Goal: Task Accomplishment & Management: Use online tool/utility

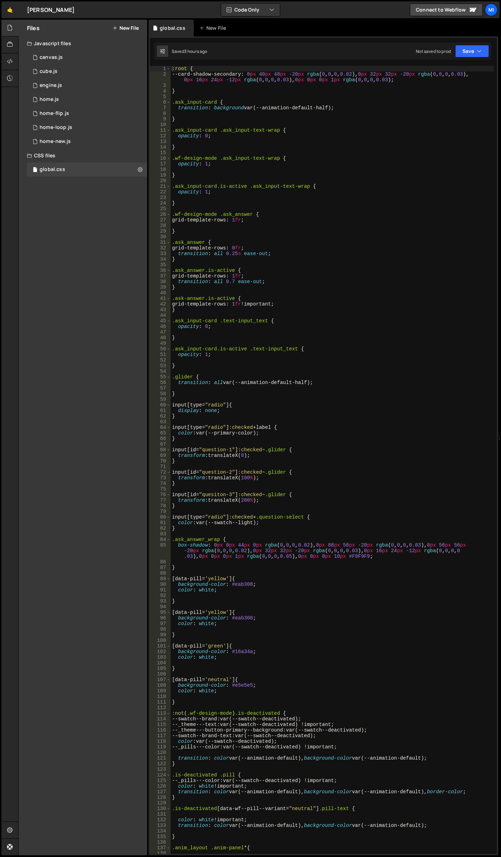
click at [124, 30] on button "New File" at bounding box center [125, 28] width 26 height 6
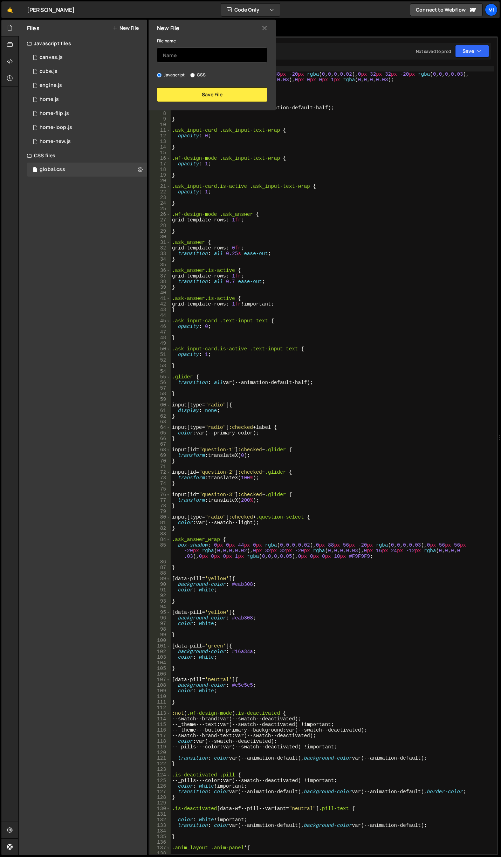
click at [189, 60] on input "text" at bounding box center [212, 54] width 110 height 15
type input "about"
click at [215, 92] on button "Save File" at bounding box center [212, 94] width 110 height 15
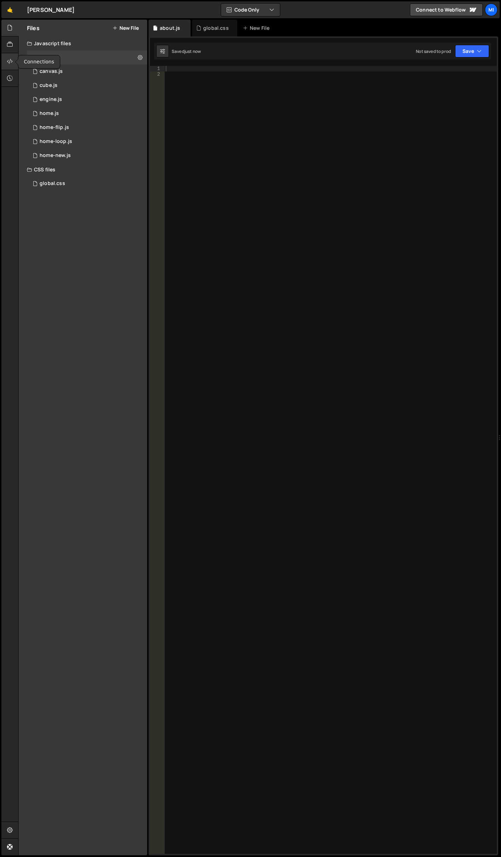
click at [9, 54] on div at bounding box center [9, 61] width 17 height 17
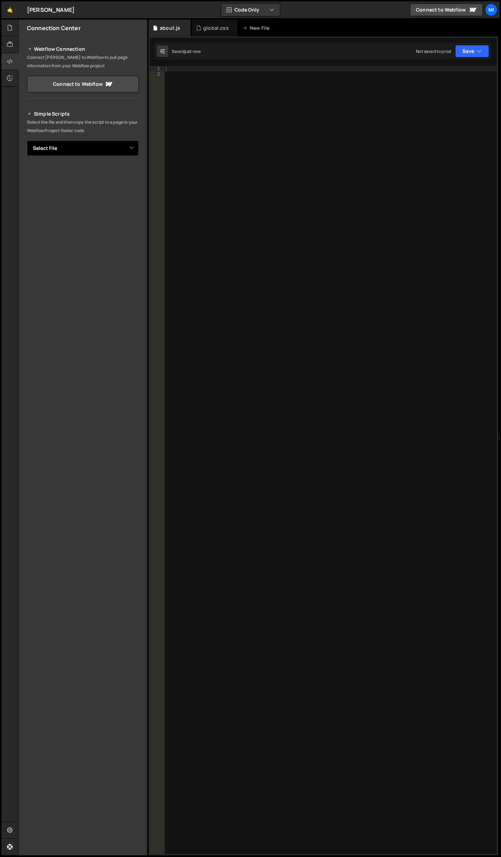
click at [134, 154] on select "Select File canvas.js cube.js engine.js home.js home-flip.js home-loop.js home-…" at bounding box center [83, 147] width 112 height 15
select select "47142"
click at [27, 140] on select "Select File canvas.js cube.js engine.js home.js home-flip.js home-loop.js home-…" at bounding box center [83, 147] width 112 height 15
drag, startPoint x: 141, startPoint y: 170, endPoint x: 135, endPoint y: 170, distance: 5.6
click at [140, 170] on div "Simple Scripts Select the file and then copy the script to a page in your Webfl…" at bounding box center [83, 212] width 129 height 222
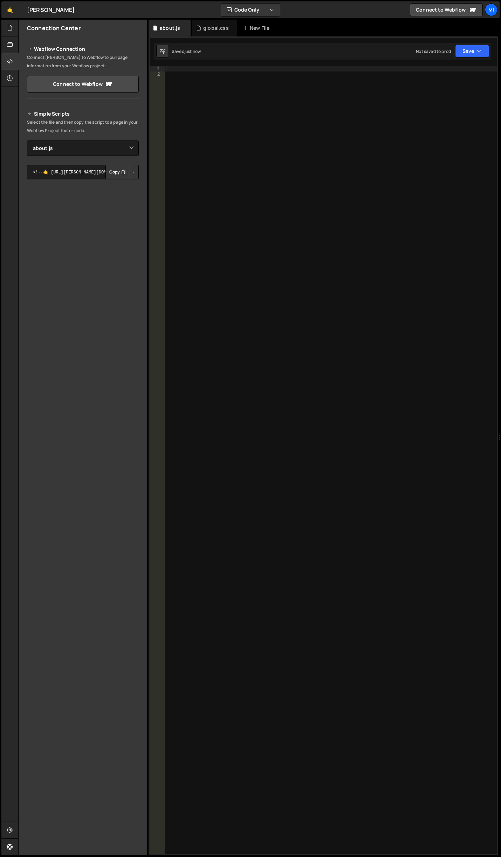
click at [134, 171] on button "Button group with nested dropdown" at bounding box center [134, 172] width 10 height 15
click at [126, 186] on link "Copy Staging js" at bounding box center [109, 185] width 58 height 10
click at [307, 312] on div at bounding box center [330, 465] width 332 height 799
paste textarea "window.addEventListener('DOMContentLoaded', initAnimation);"
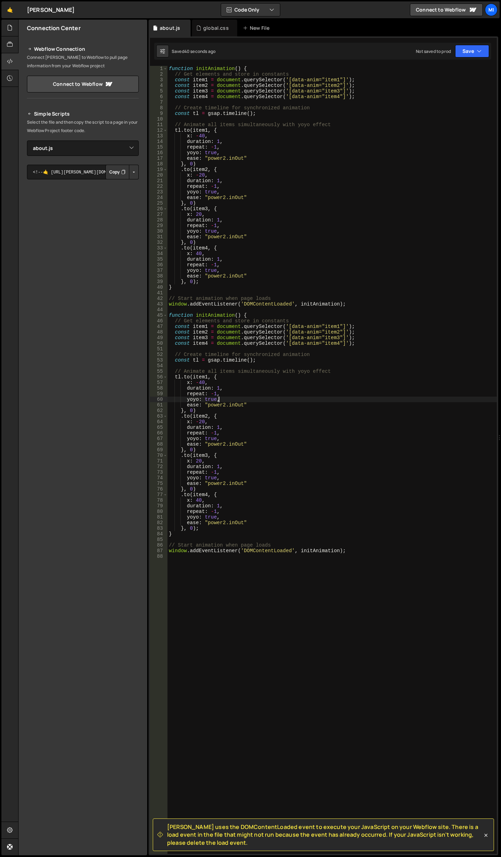
click at [398, 400] on div "function initAnimation ( ) { // Get elements and store in constants const item1…" at bounding box center [331, 465] width 329 height 799
click at [226, 411] on div "function initAnimation ( ) { // Get elements and store in constants const item1…" at bounding box center [331, 465] width 329 height 799
click at [206, 378] on div "function initAnimation ( ) { // Get elements and store in constants const item1…" at bounding box center [331, 465] width 329 height 799
click at [284, 421] on div "function initAnimation ( ) { // Get elements and store in constants const item1…" at bounding box center [331, 465] width 329 height 799
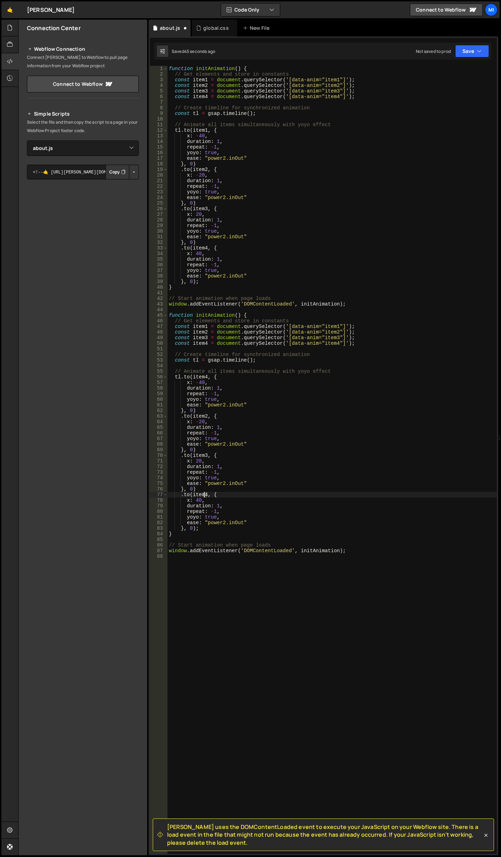
click at [203, 492] on div "function initAnimation ( ) { // Get elements and store in constants const item1…" at bounding box center [331, 465] width 329 height 799
drag, startPoint x: 247, startPoint y: 460, endPoint x: 234, endPoint y: 454, distance: 14.3
click at [247, 460] on div "function initAnimation ( ) { // Get elements and store in constants const item1…" at bounding box center [331, 465] width 329 height 799
click at [206, 455] on div "function initAnimation ( ) { // Get elements and store in constants const item1…" at bounding box center [331, 465] width 329 height 799
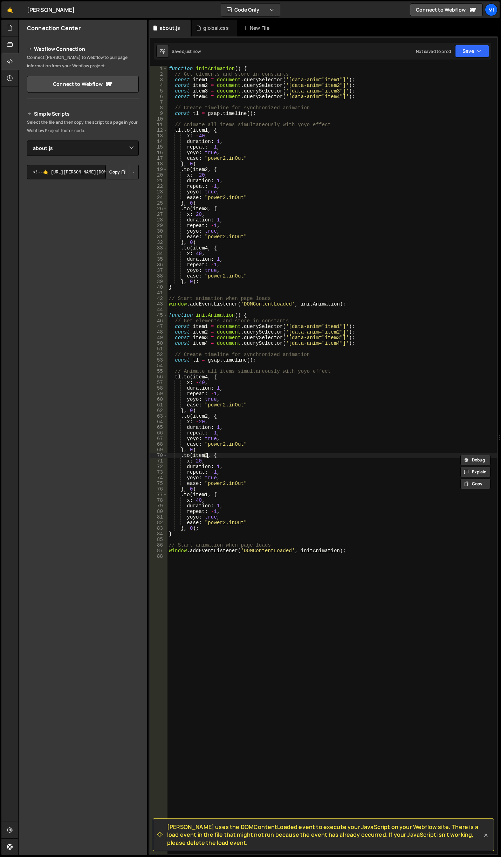
scroll to position [0, 2]
click at [203, 440] on div "function initAnimation ( ) { // Get elements and store in constants const item1…" at bounding box center [331, 465] width 329 height 799
click at [206, 413] on div "function initAnimation ( ) { // Get elements and store in constants const item1…" at bounding box center [331, 465] width 329 height 799
click at [206, 416] on div "function initAnimation ( ) { // Get elements and store in constants const item1…" at bounding box center [331, 465] width 329 height 799
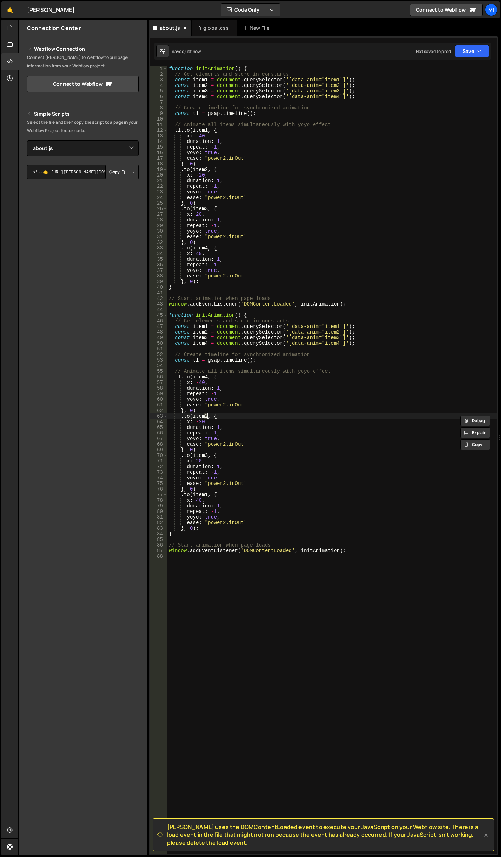
scroll to position [0, 2]
click at [206, 454] on div "function initAnimation ( ) { // Get elements and store in constants const item1…" at bounding box center [331, 465] width 329 height 799
drag, startPoint x: 263, startPoint y: 397, endPoint x: 245, endPoint y: 393, distance: 17.8
click at [263, 397] on div "function initAnimation ( ) { // Get elements and store in constants const item1…" at bounding box center [331, 465] width 329 height 799
drag, startPoint x: 204, startPoint y: 382, endPoint x: 199, endPoint y: 382, distance: 4.3
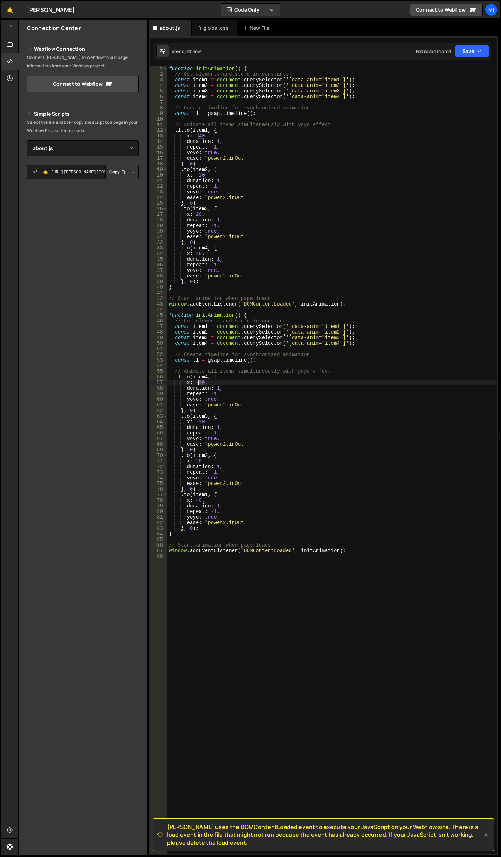
click at [199, 382] on div "function initAnimation ( ) { // Get elements and store in constants const item1…" at bounding box center [331, 465] width 329 height 799
click at [200, 382] on div "function initAnimation ( ) { // Get elements and store in constants const item1…" at bounding box center [331, 465] width 329 height 799
click at [233, 416] on div "function initAnimation ( ) { // Get elements and store in constants const item1…" at bounding box center [331, 465] width 329 height 799
click at [215, 430] on div "function initAnimation ( ) { // Get elements and store in constants const item1…" at bounding box center [331, 465] width 329 height 799
click at [205, 416] on div "function initAnimation ( ) { // Get elements and store in constants const item1…" at bounding box center [331, 465] width 329 height 799
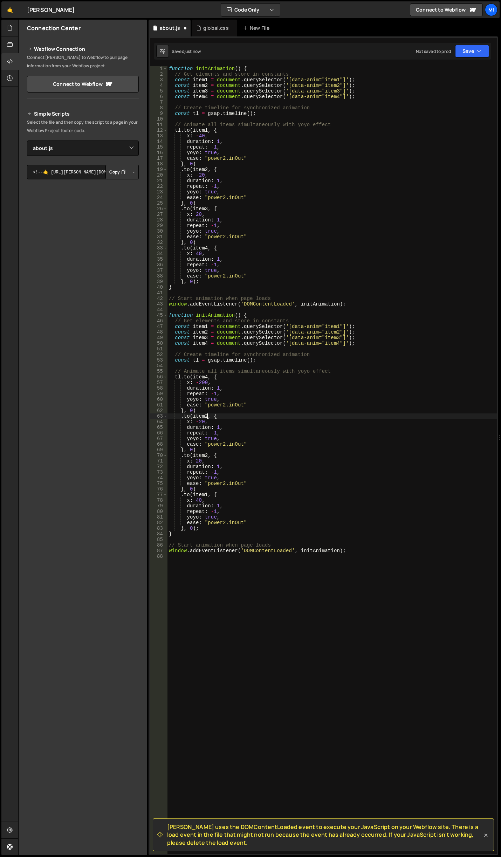
drag, startPoint x: 183, startPoint y: 437, endPoint x: 187, endPoint y: 438, distance: 3.9
click at [184, 437] on div "function initAnimation ( ) { // Get elements and store in constants const item1…" at bounding box center [331, 465] width 329 height 799
click at [207, 454] on div "function initAnimation ( ) { // Get elements and store in constants const item1…" at bounding box center [331, 465] width 329 height 799
click at [244, 403] on div "function initAnimation ( ) { // Get elements and store in constants const item1…" at bounding box center [331, 465] width 329 height 799
click at [200, 422] on div "function initAnimation ( ) { // Get elements and store in constants const item1…" at bounding box center [331, 465] width 329 height 799
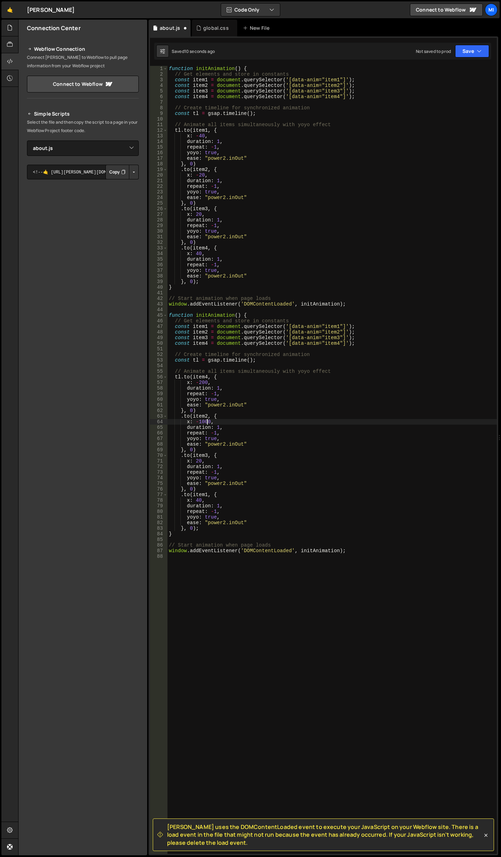
click at [197, 461] on div "function initAnimation ( ) { // Get elements and store in constants const item1…" at bounding box center [331, 465] width 329 height 799
click at [205, 422] on div "function initAnimation ( ) { // Get elements and store in constants const item1…" at bounding box center [331, 465] width 329 height 799
click at [199, 499] on div "function initAnimation ( ) { // Get elements and store in constants const item1…" at bounding box center [331, 465] width 329 height 799
drag, startPoint x: 259, startPoint y: 455, endPoint x: 233, endPoint y: 439, distance: 30.0
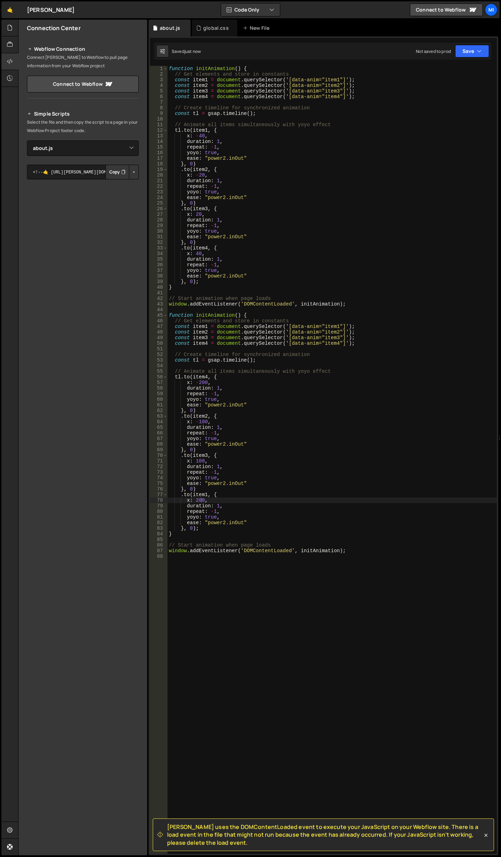
click at [259, 455] on div "function initAnimation ( ) { // Get elements and store in constants const item1…" at bounding box center [331, 465] width 329 height 799
drag, startPoint x: 198, startPoint y: 420, endPoint x: 207, endPoint y: 421, distance: 8.8
click at [207, 421] on div "function initAnimation ( ) { // Get elements and store in constants const item1…" at bounding box center [331, 465] width 329 height 799
click at [195, 459] on div "function initAnimation ( ) { // Get elements and store in constants const item1…" at bounding box center [331, 465] width 329 height 799
drag, startPoint x: 197, startPoint y: 460, endPoint x: 205, endPoint y: 459, distance: 7.4
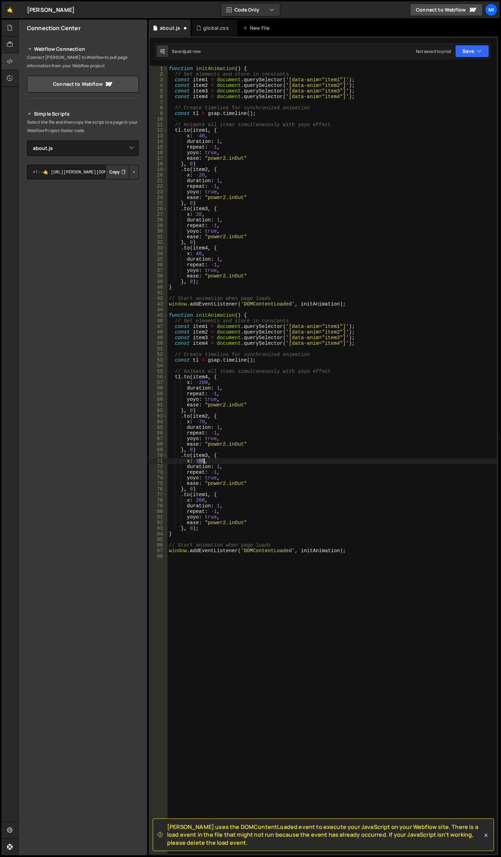
click at [205, 460] on div "function initAnimation ( ) { // Get elements and store in constants const item1…" at bounding box center [331, 465] width 329 height 799
click at [290, 412] on div "function initAnimation ( ) { // Get elements and store in constants const item1…" at bounding box center [331, 465] width 329 height 799
click at [314, 504] on div "function initAnimation ( ) { // Get elements and store in constants const item1…" at bounding box center [331, 465] width 329 height 799
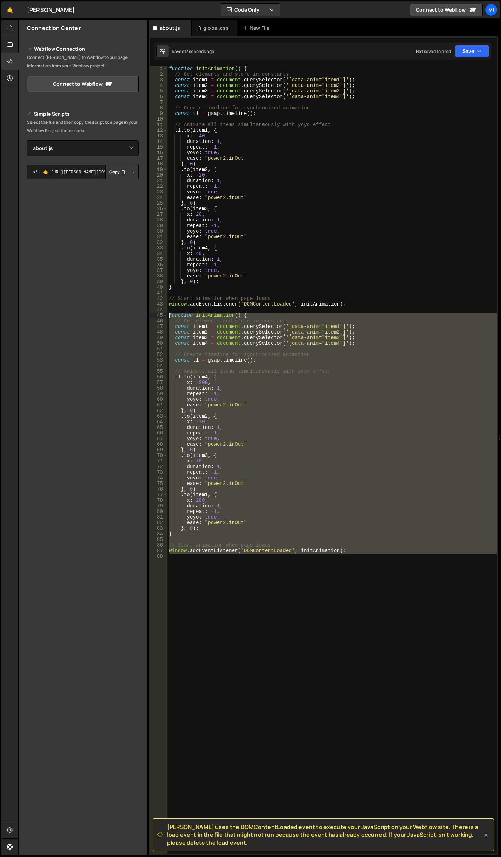
drag, startPoint x: 349, startPoint y: 557, endPoint x: 160, endPoint y: 315, distance: 307.0
click at [160, 315] on div "duration: 1, 1 2 3 4 5 6 7 8 9 10 11 12 13 14 15 16 17 18 19 20 21 22 23 24 25 …" at bounding box center [323, 460] width 347 height 788
type textarea "function initAnimation() { // Get elements and store in constants"
click at [397, 574] on div "function initAnimation ( ) { // Get elements and store in constants const item1…" at bounding box center [331, 465] width 329 height 799
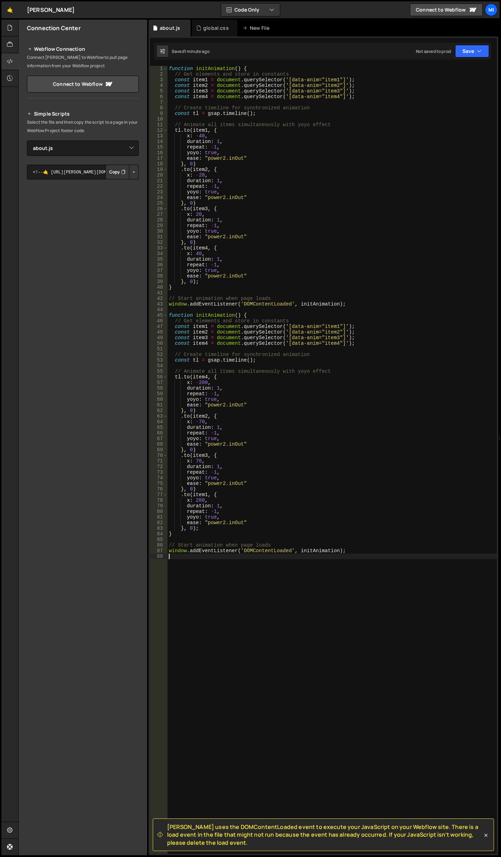
scroll to position [0, 0]
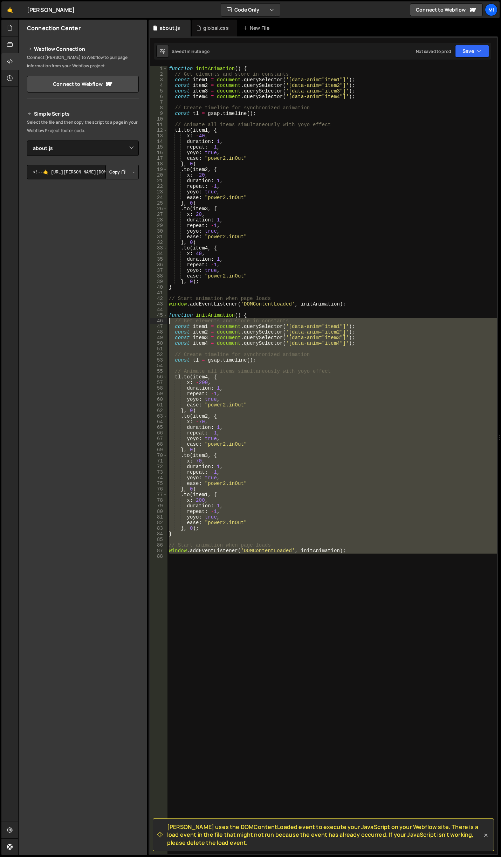
drag, startPoint x: 395, startPoint y: 574, endPoint x: 139, endPoint y: 321, distance: 360.5
click at [110, 55] on div "Files New File Javascript files 0 about.js 0 0 canvas.js 0 0 cube.js 0 0 0 0" at bounding box center [259, 438] width 483 height 836
type textarea "function initAnimation() { // Get elements and store in constants"
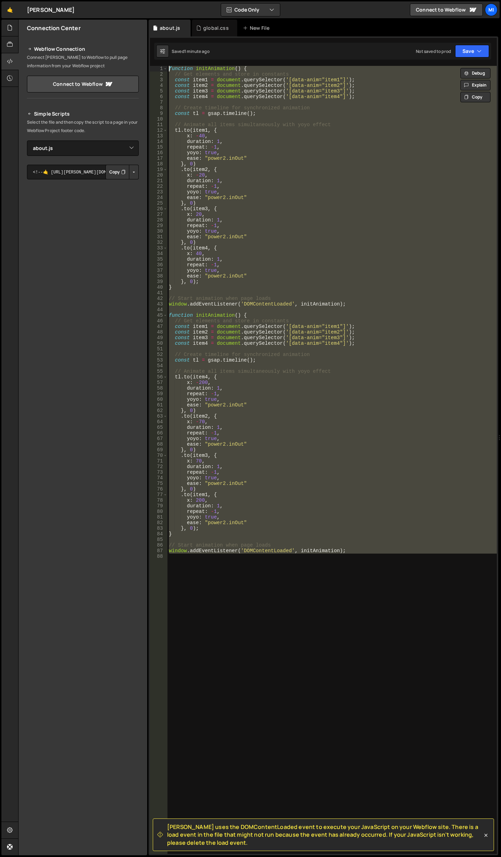
click at [349, 363] on div "function initAnimation ( ) { // Get elements and store in constants const item1…" at bounding box center [331, 460] width 329 height 788
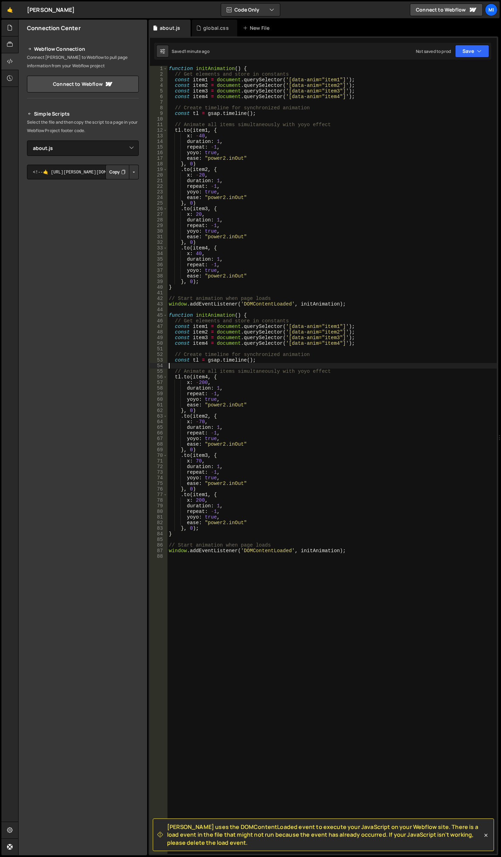
click at [319, 419] on div "function initAnimation ( ) { // Get elements and store in constants const item1…" at bounding box center [331, 465] width 329 height 799
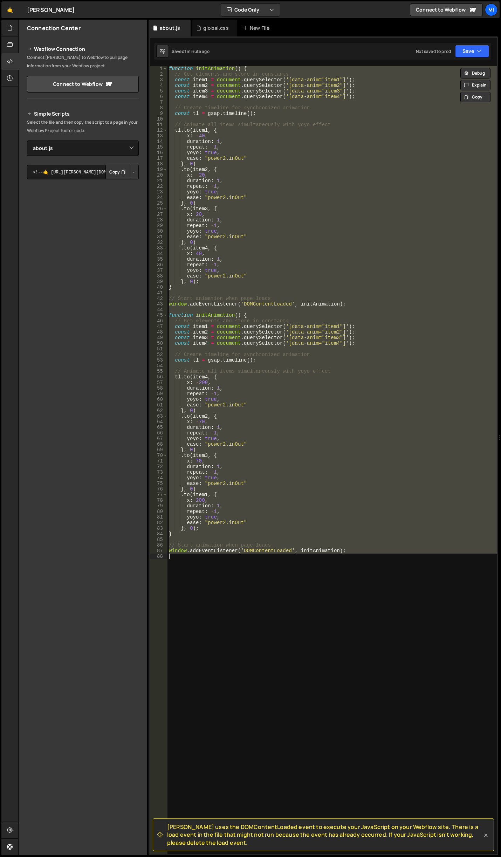
paste textarea "</script>"
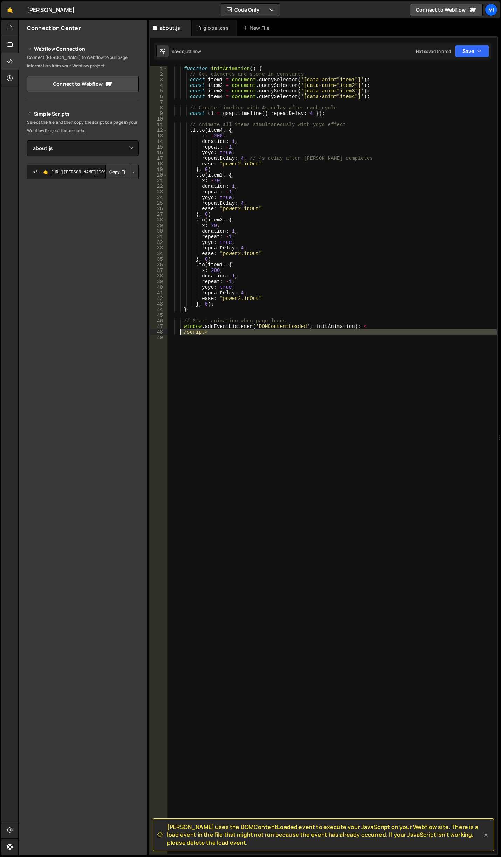
drag, startPoint x: 221, startPoint y: 338, endPoint x: 177, endPoint y: 334, distance: 44.7
click at [177, 334] on div "function initAnimation ( ) { // Get elements and store in constants const item1…" at bounding box center [331, 465] width 329 height 799
type textarea "/script>"
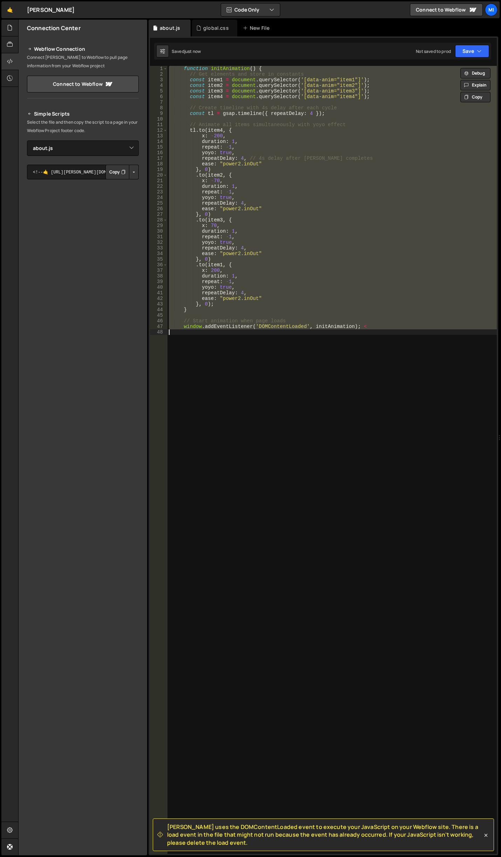
paste textarea "</script>"
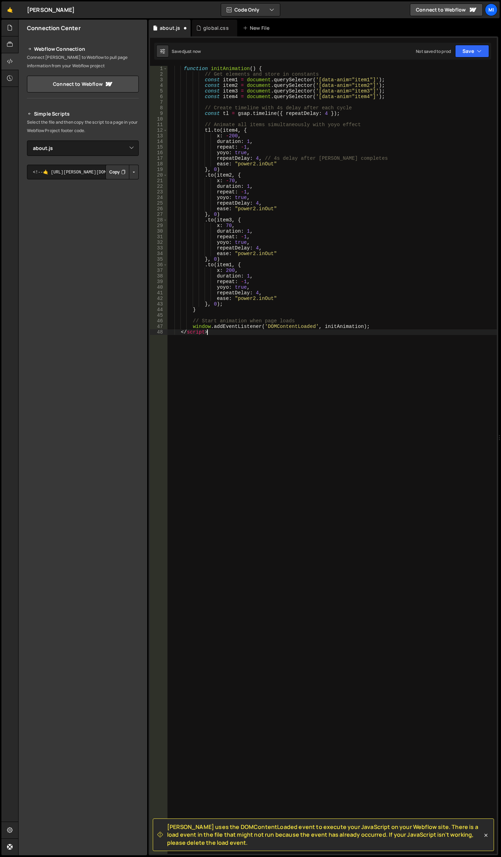
type textarea "window.addEventListener('DOMContentLoaded', initAnimation); <"
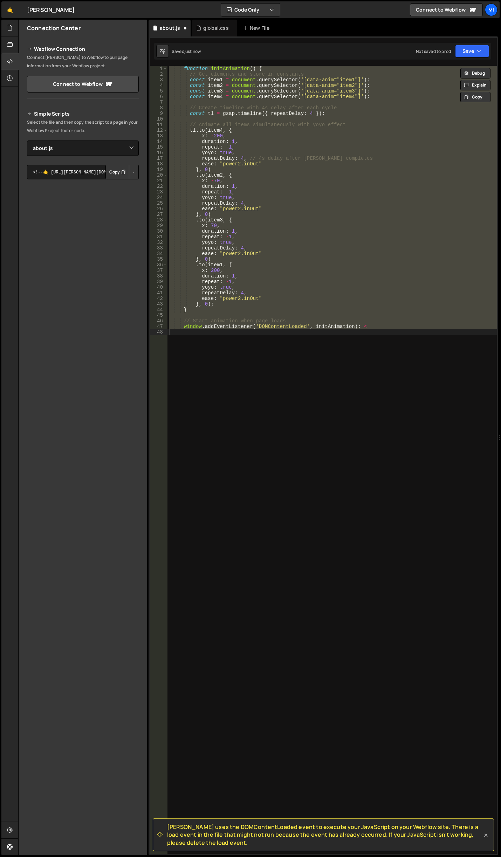
click at [339, 401] on div "function initAnimation ( ) { // Get elements and store in constants const item1…" at bounding box center [331, 460] width 329 height 788
paste textarea "window.addEventListener('DOMContentLoaded', initAnimation);"
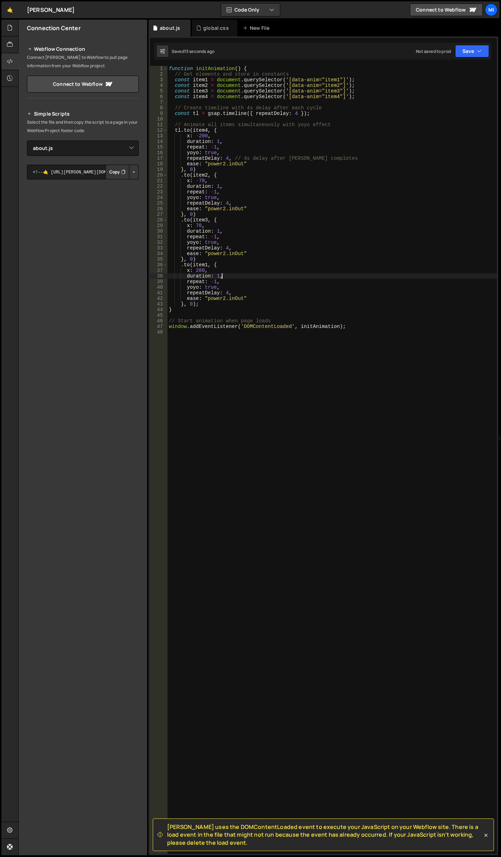
click at [221, 274] on div "function initAnimation ( ) { // Get elements and store in constants const item1…" at bounding box center [331, 465] width 329 height 799
click at [207, 249] on div "function initAnimation ( ) { // Get elements and store in constants const item1…" at bounding box center [331, 465] width 329 height 799
drag, startPoint x: 204, startPoint y: 254, endPoint x: 245, endPoint y: 254, distance: 41.0
click at [245, 254] on div "function initAnimation ( ) { // Get elements and store in constants const item1…" at bounding box center [331, 465] width 329 height 799
paste textarea "elastic.out(1,0.75)"
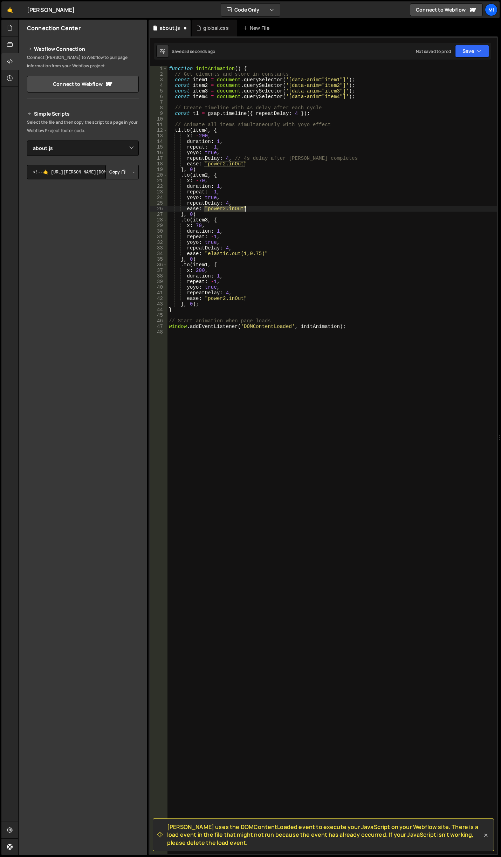
drag, startPoint x: 204, startPoint y: 208, endPoint x: 246, endPoint y: 209, distance: 41.7
click at [246, 209] on div "function initAnimation ( ) { // Get elements and store in constants const item1…" at bounding box center [331, 465] width 329 height 799
paste textarea "elastic.out(1,0.75)"
drag, startPoint x: 204, startPoint y: 164, endPoint x: 245, endPoint y: 166, distance: 41.7
click at [245, 166] on div "function initAnimation ( ) { // Get elements and store in constants const item1…" at bounding box center [331, 465] width 329 height 799
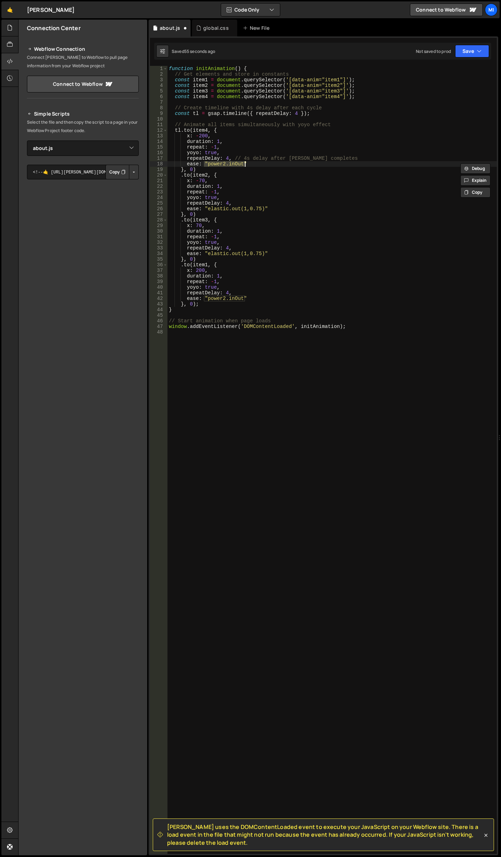
paste textarea "elastic.out(1,0.75)"
drag, startPoint x: 207, startPoint y: 299, endPoint x: 257, endPoint y: 297, distance: 50.1
click at [257, 297] on div "function initAnimation ( ) { // Get elements and store in constants const item1…" at bounding box center [331, 465] width 329 height 799
paste textarea "elastic.out(1,0.75)"
click at [373, 302] on div "function initAnimation ( ) { // Get elements and store in constants const item1…" at bounding box center [331, 465] width 329 height 799
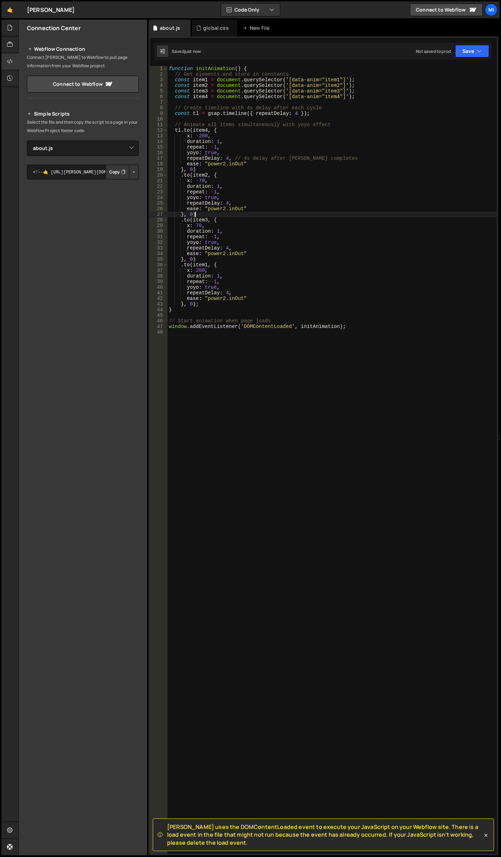
click at [282, 213] on div "function initAnimation ( ) { // Get elements and store in constants const item1…" at bounding box center [331, 465] width 329 height 799
drag, startPoint x: 205, startPoint y: 298, endPoint x: 251, endPoint y: 295, distance: 46.7
click at [251, 295] on div "function initAnimation ( ) { // Get elements and store in constants const item1…" at bounding box center [331, 465] width 329 height 799
paste textarea ""sine.inOut""
click at [221, 295] on div "function initAnimation ( ) { // Get elements and store in constants const item1…" at bounding box center [331, 465] width 329 height 799
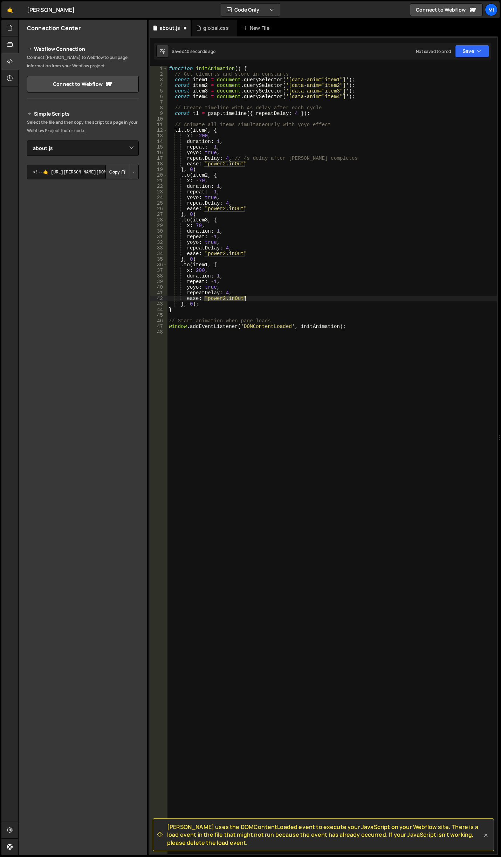
drag, startPoint x: 205, startPoint y: 297, endPoint x: 248, endPoint y: 295, distance: 43.1
click at [248, 297] on div "function initAnimation ( ) { // Get elements and store in constants const item1…" at bounding box center [331, 465] width 329 height 799
paste textarea "sine"
drag, startPoint x: 205, startPoint y: 254, endPoint x: 250, endPoint y: 253, distance: 45.2
click at [250, 253] on div "function initAnimation ( ) { // Get elements and store in constants const item1…" at bounding box center [331, 465] width 329 height 799
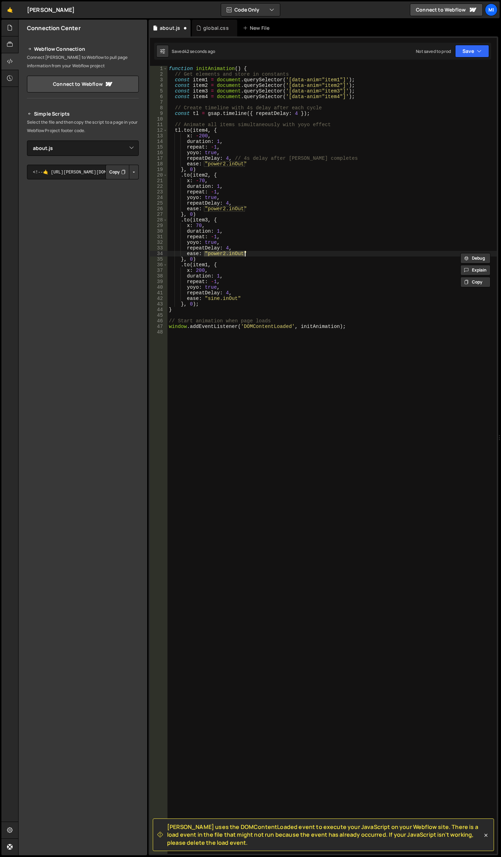
paste textarea "sine"
drag, startPoint x: 204, startPoint y: 210, endPoint x: 248, endPoint y: 210, distance: 44.8
click at [248, 210] on div "function initAnimation ( ) { // Get elements and store in constants const item1…" at bounding box center [331, 465] width 329 height 799
paste textarea "sine"
drag, startPoint x: 203, startPoint y: 164, endPoint x: 252, endPoint y: 166, distance: 48.8
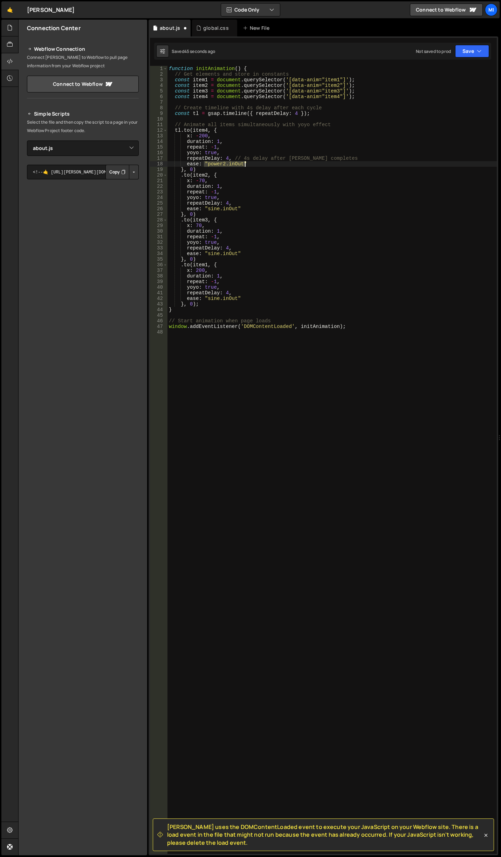
click at [252, 166] on div "function initAnimation ( ) { // Get elements and store in constants const item1…" at bounding box center [331, 465] width 329 height 799
paste textarea "sine"
type textarea "ease: "sine.inOut""
click at [315, 450] on div "function initAnimation ( ) { // Get elements and store in constants const item1…" at bounding box center [331, 465] width 329 height 799
click at [212, 16] on div "🤙 [PERSON_NAME] ⚠️ Code is being edited in another browser Code Only Code Only …" at bounding box center [250, 9] width 498 height 17
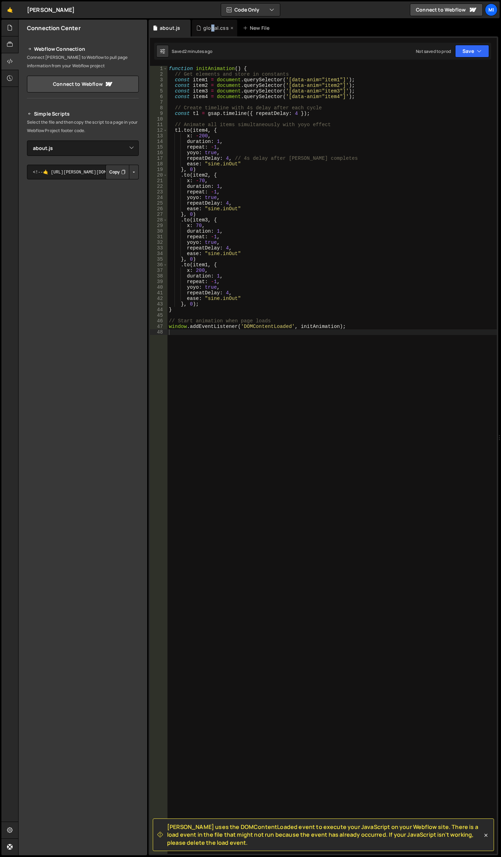
click at [212, 23] on div "global.css" at bounding box center [214, 28] width 45 height 17
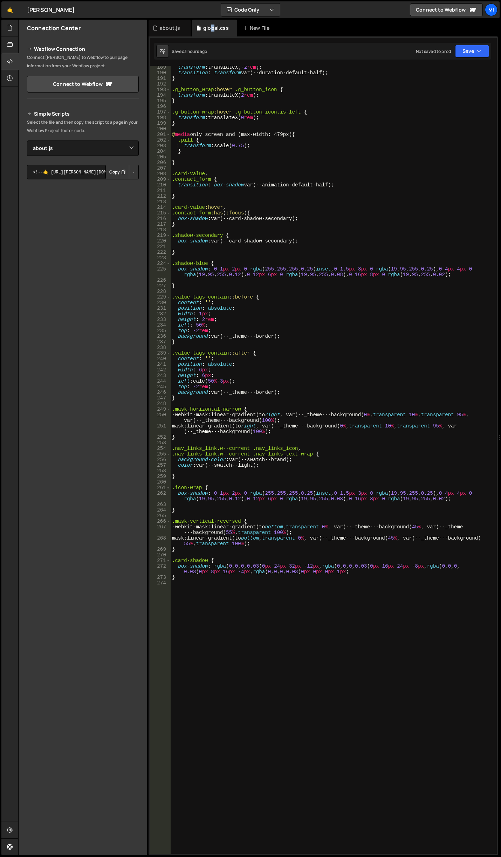
scroll to position [1195, 0]
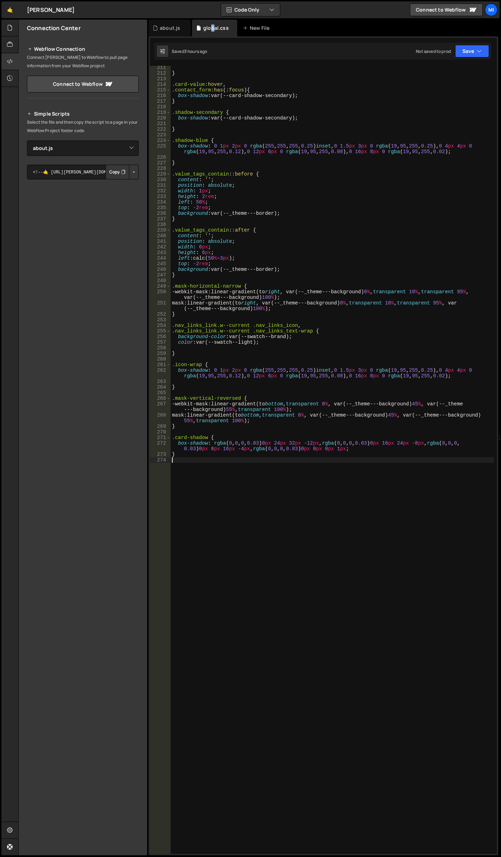
click at [321, 653] on div "} .card-value :hover , .contact_form :has ( :focus ) { box-shadow : var(--card-…" at bounding box center [332, 464] width 323 height 799
click at [292, 525] on div "} .card-value :hover , .contact_form :has ( :focus ) { box-shadow : var(--card-…" at bounding box center [332, 464] width 323 height 799
paste textarea "values-card"
type textarea ".slider-slide .values-card {}"
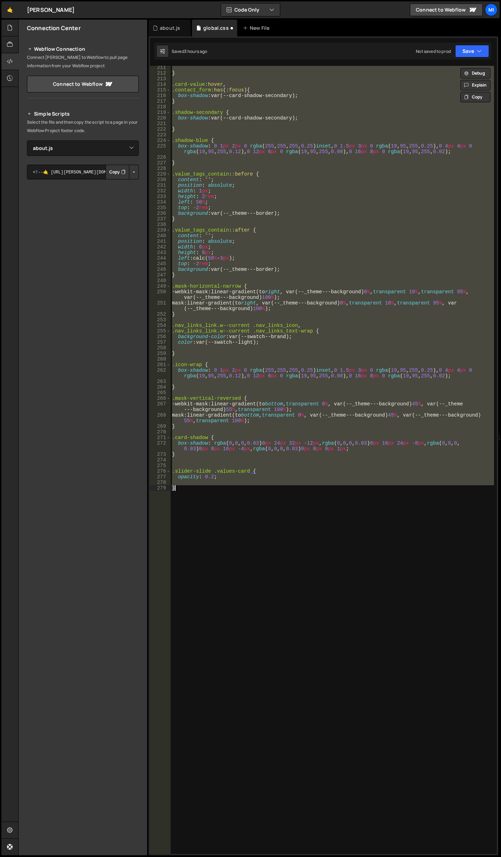
scroll to position [0, 0]
click at [293, 525] on div "} .card-value :hover , .contact_form :has ( :focus ) { box-shadow : var(--card-…" at bounding box center [332, 460] width 323 height 788
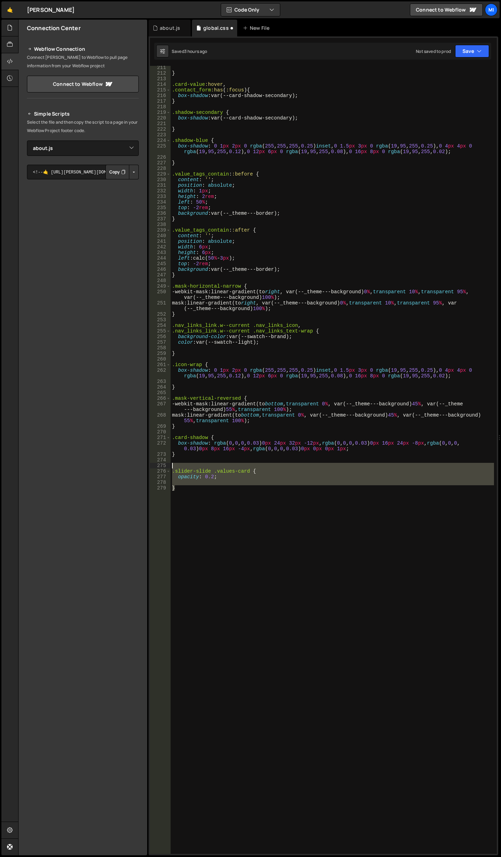
drag, startPoint x: 244, startPoint y: 526, endPoint x: 151, endPoint y: 467, distance: 110.2
click at [151, 467] on div "} 211 212 213 214 215 216 217 218 219 220 221 222 223 224 225 226 227 228 229 2…" at bounding box center [323, 460] width 347 height 788
click at [184, 516] on div "} .card-value :hover , .contact_form :has ( :focus ) { box-shadow : var(--card-…" at bounding box center [332, 464] width 323 height 799
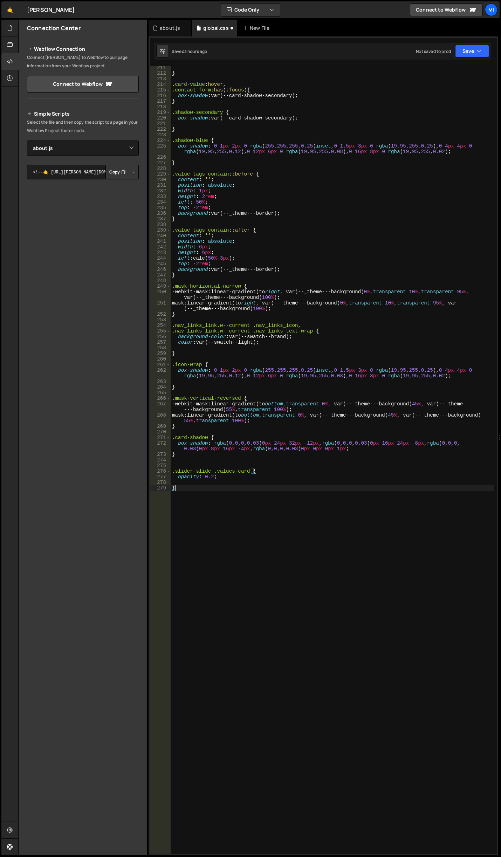
paste textarea ".slider-slide .values-card {"
click at [217, 493] on div "} .card-value :hover , .contact_form :has ( :focus ) { box-shadow : var(--card-…" at bounding box center [332, 464] width 323 height 799
click at [211, 492] on div "} .card-value :hover , .contact_form :has ( :focus ) { box-shadow : var(--card-…" at bounding box center [332, 464] width 323 height 799
type textarea "opacity: 1;"
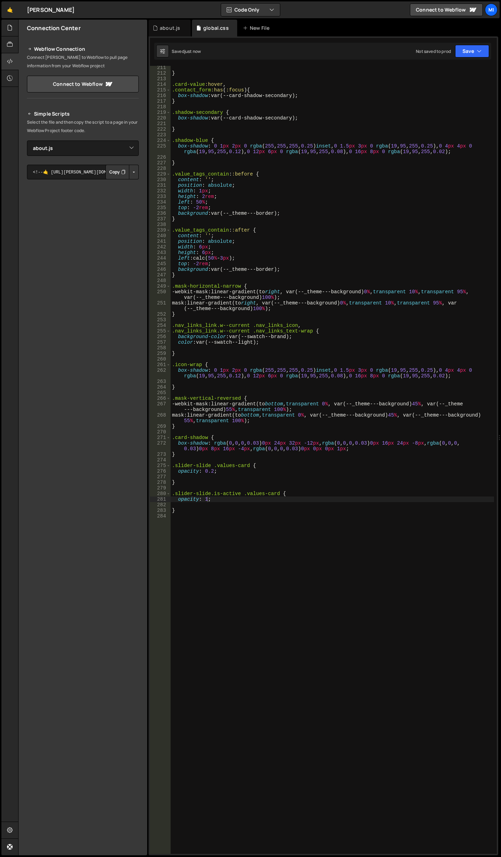
click at [243, 539] on div "} .card-value :hover , .contact_form :has ( :focus ) { box-shadow : var(--card-…" at bounding box center [332, 464] width 323 height 799
click at [210, 466] on div "} .card-value :hover , .contact_form :has ( :focus ) { box-shadow : var(--card-…" at bounding box center [332, 464] width 323 height 799
click at [194, 465] on div "} .card-value :hover , .contact_form :has ( :focus ) { box-shadow : var(--card-…" at bounding box center [332, 464] width 323 height 799
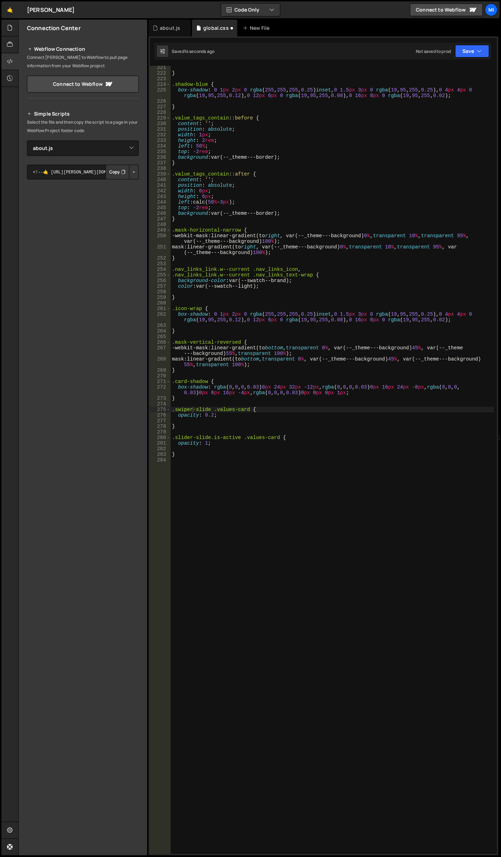
scroll to position [1251, 0]
click at [191, 440] on div "} .shadow-blue { box-shadow : 0 1 px 2 px 0 rgba ( 255 , 255 , 255 , 0.25 ) ins…" at bounding box center [332, 464] width 323 height 799
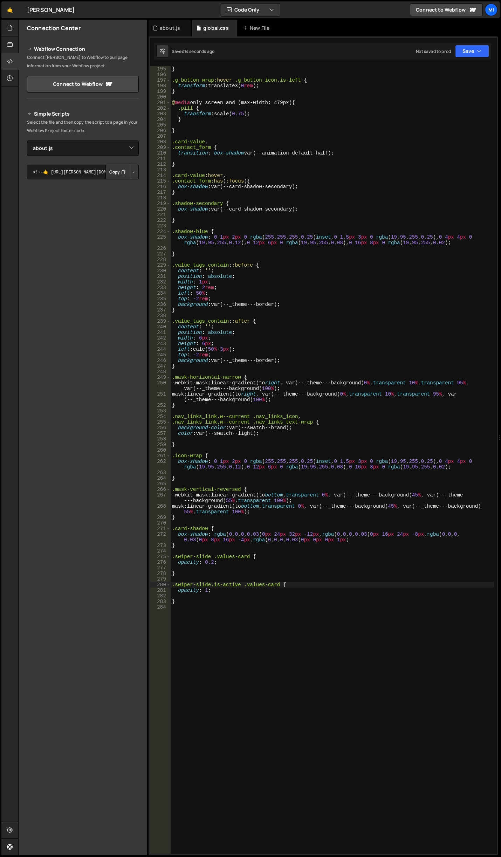
scroll to position [1083, 0]
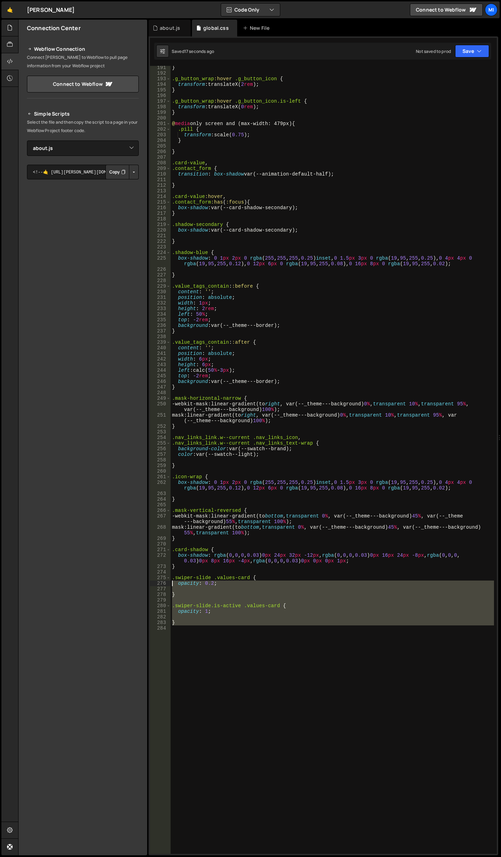
drag, startPoint x: 211, startPoint y: 634, endPoint x: 135, endPoint y: 585, distance: 90.5
click at [135, 585] on div "Files New File Javascript files 0 about.js 0 0 canvas.js 0 0 cube.js 0 0 0 0" at bounding box center [259, 438] width 483 height 836
type textarea "opacity: 0.2;"
click at [198, 642] on div "} .g_button_wrap :hover .g_button_icon { transform : translateX( 2 rem ) ; } .g…" at bounding box center [332, 464] width 323 height 799
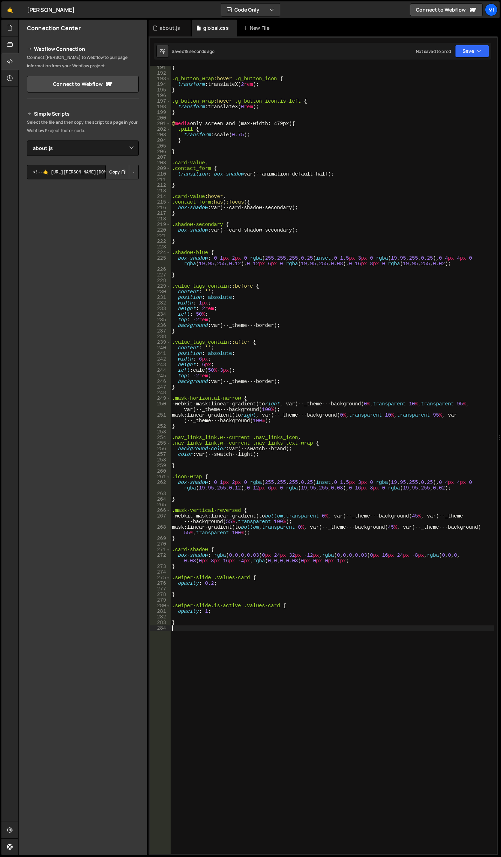
scroll to position [0, 0]
click at [189, 645] on div "} .g_button_wrap :hover .g_button_icon { transform : translateX( 2 rem ) ; } .g…" at bounding box center [332, 464] width 323 height 799
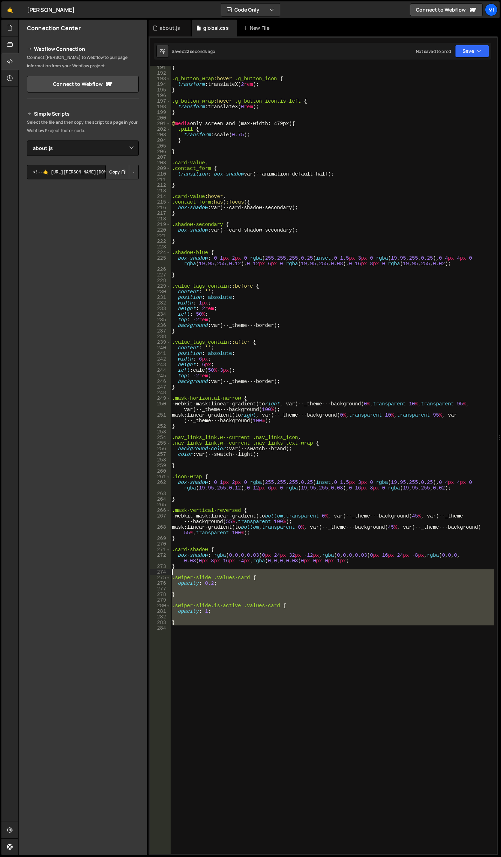
drag, startPoint x: 190, startPoint y: 643, endPoint x: 153, endPoint y: 575, distance: 77.8
click at [153, 575] on div "191 192 193 194 195 196 197 198 199 200 201 202 203 204 205 206 207 208 209 210…" at bounding box center [323, 460] width 347 height 788
type textarea ".swiper-slide .values-card {"
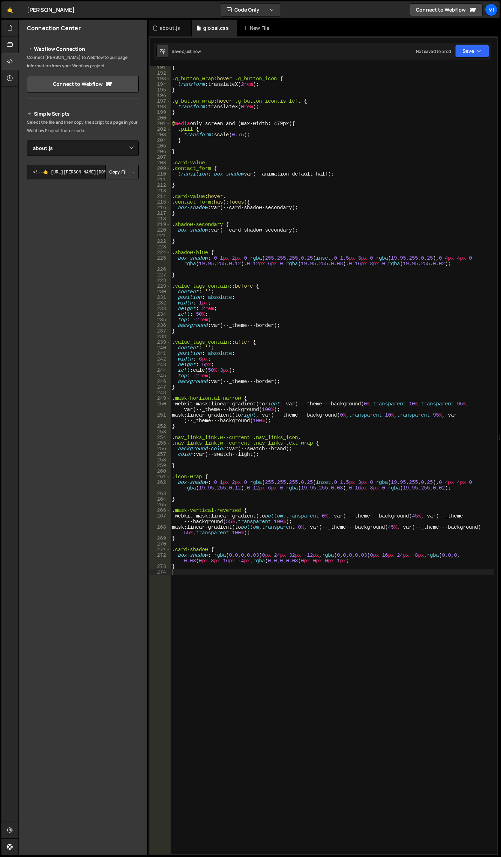
click at [290, 318] on div "} .g_button_wrap :hover .g_button_icon { transform : translateX( 2 rem ) ; } .g…" at bounding box center [332, 464] width 323 height 799
type textarea "top: -2rem;"
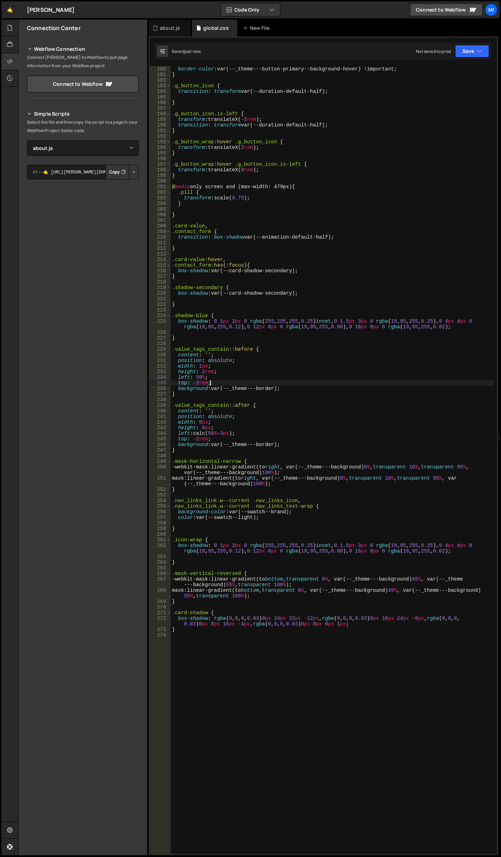
scroll to position [999, 0]
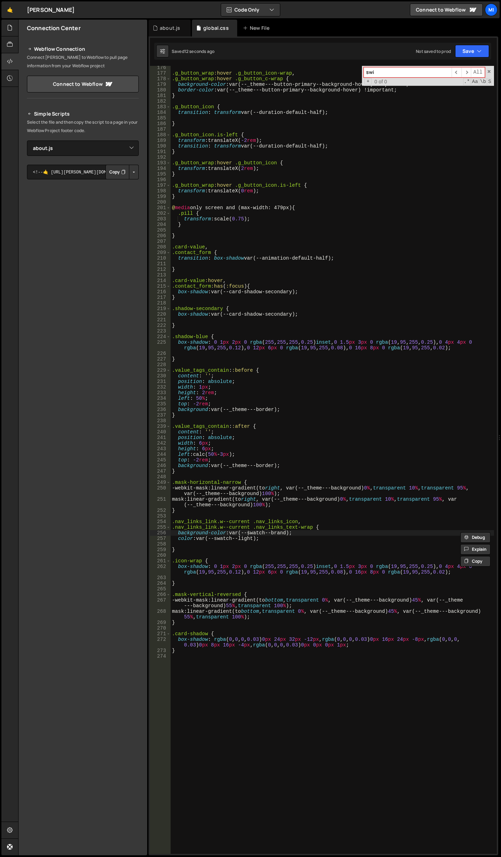
type input "swi"
click at [282, 669] on div ".g_button_wrap :hover .g_button_icon-wrap , .g_button_wrap :hover .g_button_c-w…" at bounding box center [332, 464] width 323 height 799
click at [307, 800] on div ".g_button_wrap :hover .g_button_icon-wrap , .g_button_wrap :hover .g_button_c-w…" at bounding box center [332, 464] width 323 height 799
click at [292, 711] on div ".g_button_wrap :hover .g_button_icon-wrap , .g_button_wrap :hover .g_button_c-w…" at bounding box center [332, 464] width 323 height 799
type textarea "opacity"
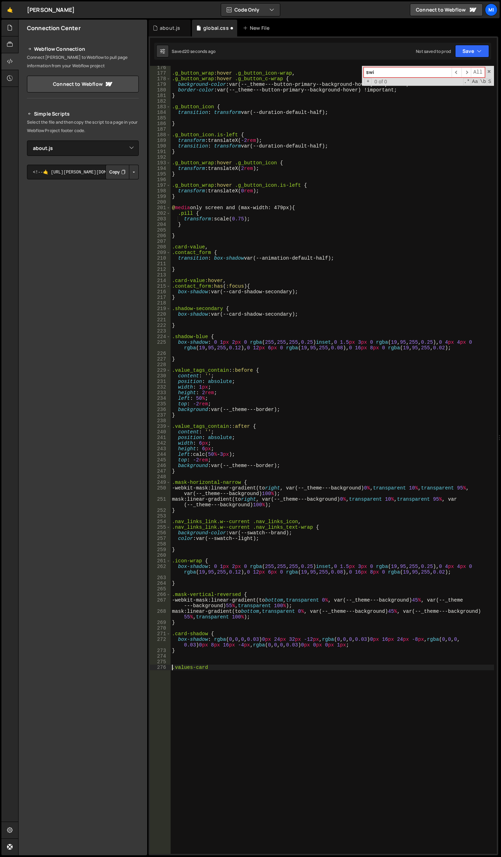
type textarea "."
click at [278, 714] on div ".g_button_wrap :hover .g_button_icon-wrap , .g_button_wrap :hover .g_button_c-w…" at bounding box center [332, 464] width 323 height 799
paste textarea ".swiper-slide.is-active .values-card {"
click at [249, 708] on div ".g_button_wrap :hover .g_button_icon-wrap , .g_button_wrap :hover .g_button_c-w…" at bounding box center [332, 464] width 323 height 799
type textarea ".swiper-slide.is-active .values-card {"
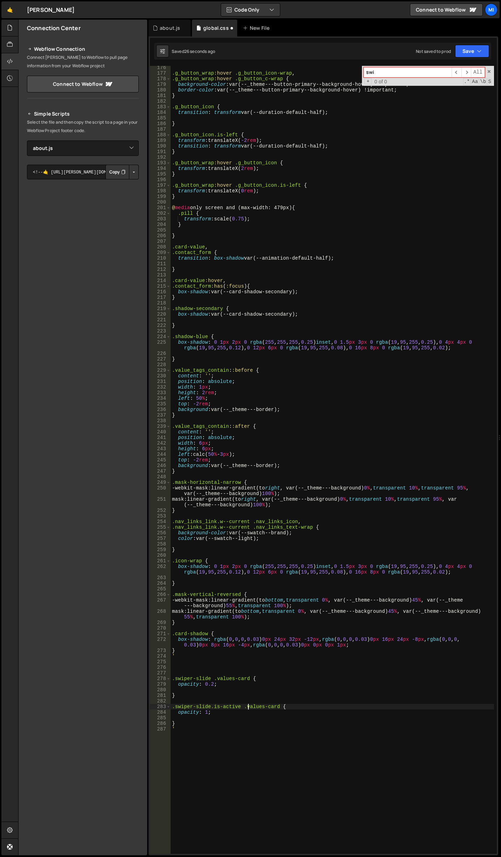
click at [326, 708] on div ".g_button_wrap :hover .g_button_icon-wrap , .g_button_wrap :hover .g_button_c-w…" at bounding box center [332, 464] width 323 height 799
drag, startPoint x: 218, startPoint y: 678, endPoint x: 249, endPoint y: 678, distance: 30.8
click at [249, 678] on div ".g_button_wrap :hover .g_button_icon-wrap , .g_button_wrap :hover .g_button_c-w…" at bounding box center [332, 464] width 323 height 799
type textarea ".swiper-slide .values-card {"
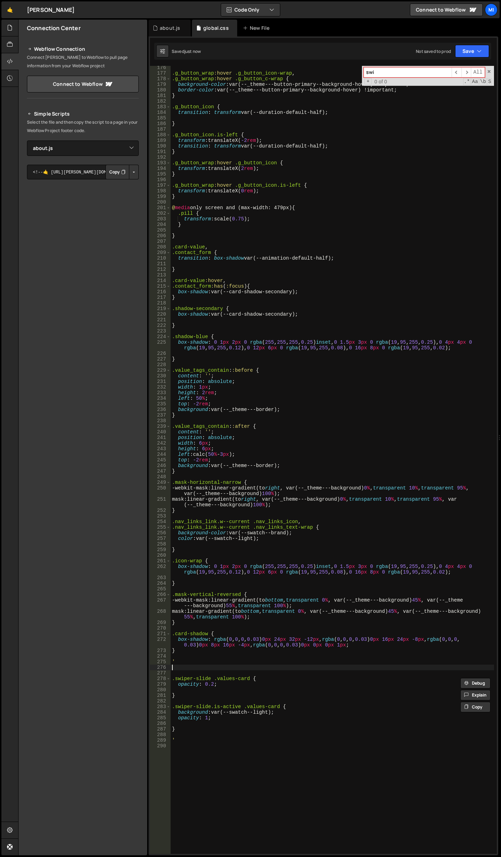
click at [225, 670] on div ".g_button_wrap :hover .g_button_icon-wrap , .g_button_wrap :hover .g_button_c-w…" at bounding box center [332, 464] width 323 height 799
paste textarea ".values-card"
type textarea ".values-card {}"
type textarea "'"
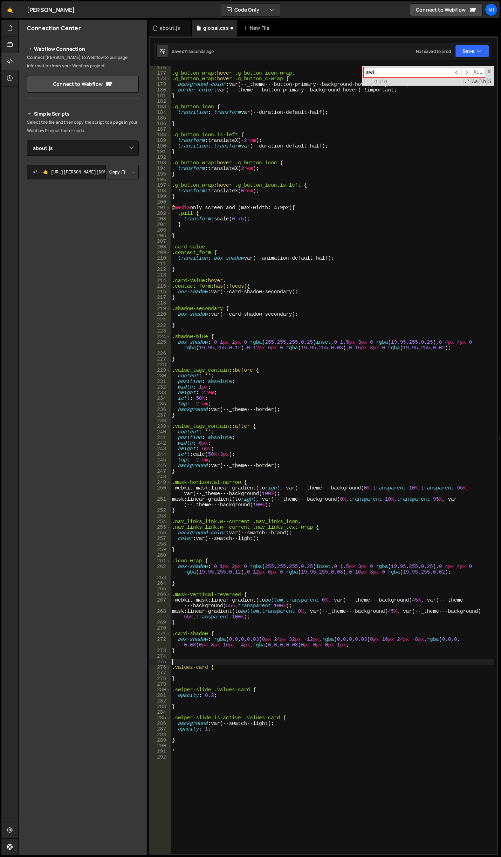
type textarea ".values-card {"
type textarea "}"
type textarea "opacity: 0.2;"
type textarea "}"
type textarea "opacity: 1;"
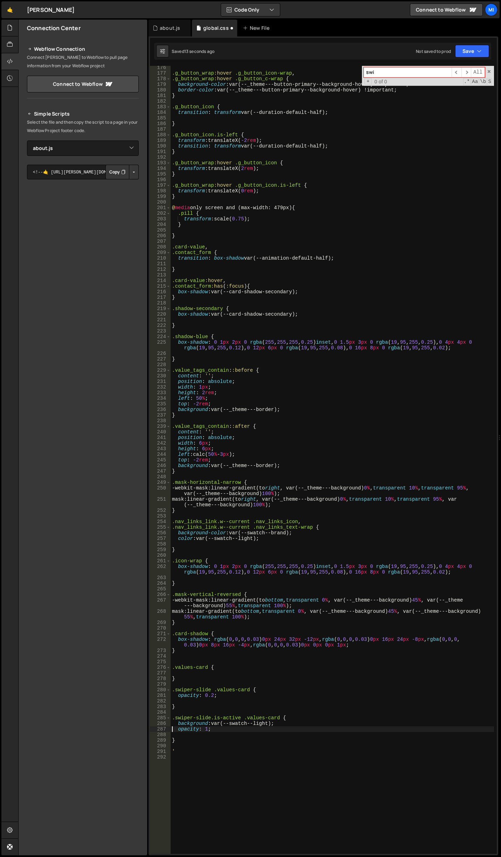
type textarea "}"
type textarea "'"
click at [288, 659] on div ".g_button_wrap :hover .g_button_icon-wrap , .g_button_wrap :hover .g_button_c-w…" at bounding box center [332, 464] width 323 height 799
type textarea ".values-card {"
click at [276, 694] on div ".g_button_wrap :hover .g_button_icon-wrap , .g_button_wrap :hover .g_button_c-w…" at bounding box center [332, 464] width 323 height 799
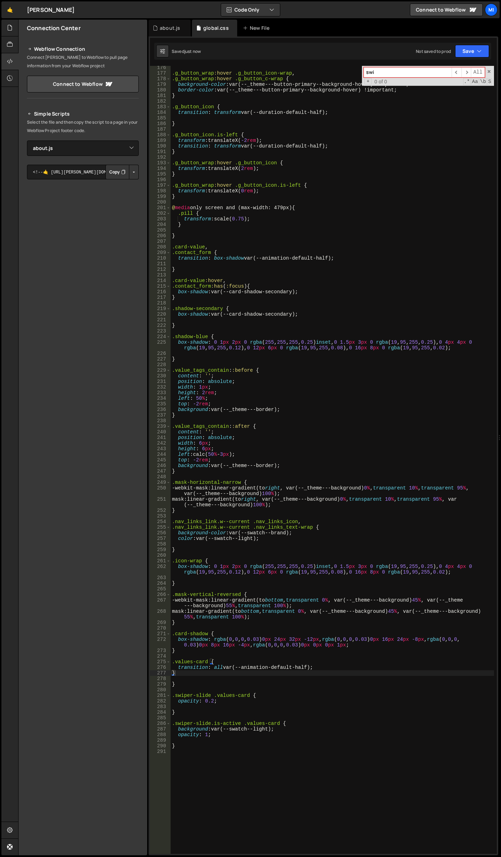
type textarea ".swiper-slide .values-card {"
click at [330, 687] on div ".g_button_wrap :hover .g_button_icon-wrap , .g_button_wrap :hover .g_button_c-w…" at bounding box center [332, 464] width 323 height 799
click at [250, 698] on div ".g_button_wrap :hover .g_button_icon-wrap , .g_button_wrap :hover .g_button_c-w…" at bounding box center [332, 464] width 323 height 799
click at [221, 669] on div ".g_button_wrap :hover .g_button_icon-wrap , .g_button_wrap :hover .g_button_c-w…" at bounding box center [332, 464] width 323 height 799
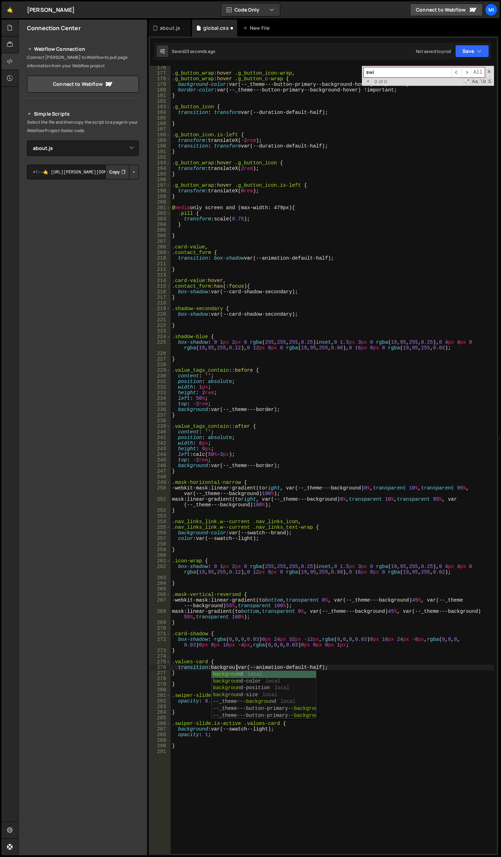
scroll to position [0, 5]
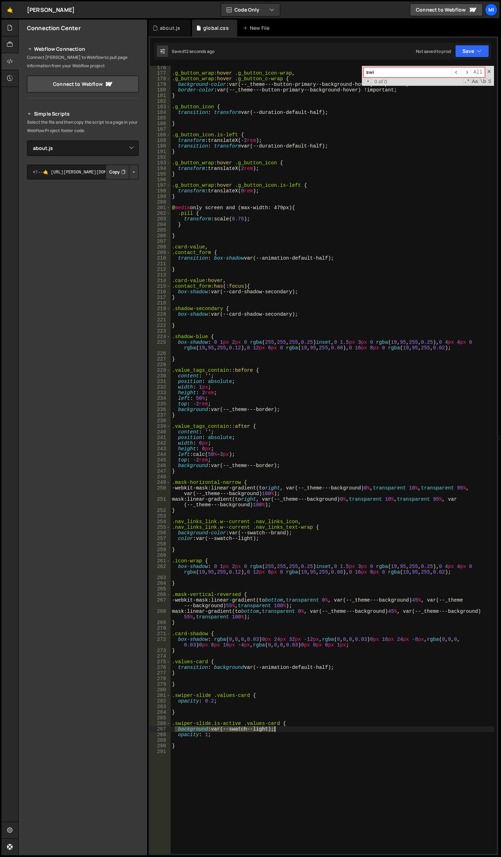
drag, startPoint x: 176, startPoint y: 728, endPoint x: 274, endPoint y: 731, distance: 98.1
click at [274, 731] on div ".g_button_wrap :hover .g_button_icon-wrap , .g_button_wrap :hover .g_button_c-w…" at bounding box center [332, 464] width 323 height 799
drag, startPoint x: 228, startPoint y: 733, endPoint x: 174, endPoint y: 733, distance: 53.6
click at [174, 734] on div ".g_button_wrap :hover .g_button_icon-wrap , .g_button_wrap :hover .g_button_c-w…" at bounding box center [332, 464] width 323 height 799
type textarea "opacity: 1;"
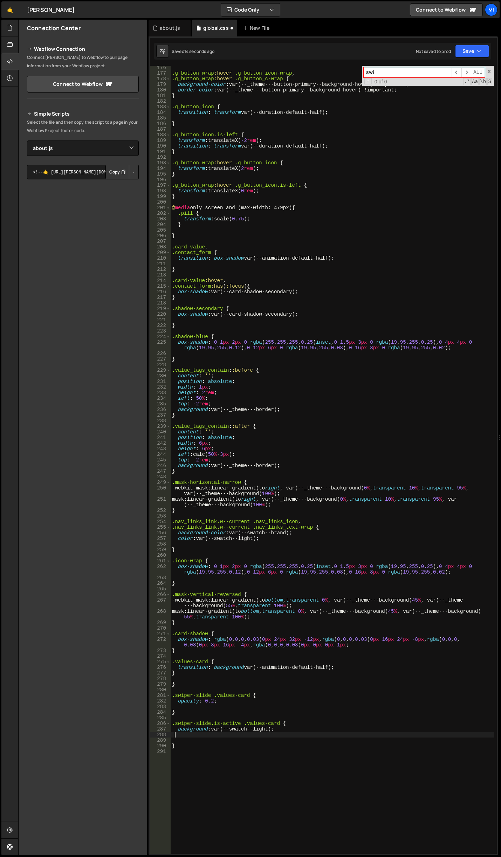
scroll to position [0, 0]
drag, startPoint x: 218, startPoint y: 703, endPoint x: 168, endPoint y: 700, distance: 49.5
click at [168, 700] on div "176 177 178 179 180 181 182 183 184 185 186 187 188 189 190 191 192 193 194 195…" at bounding box center [323, 460] width 347 height 788
type textarea "opacity: 0.2;"
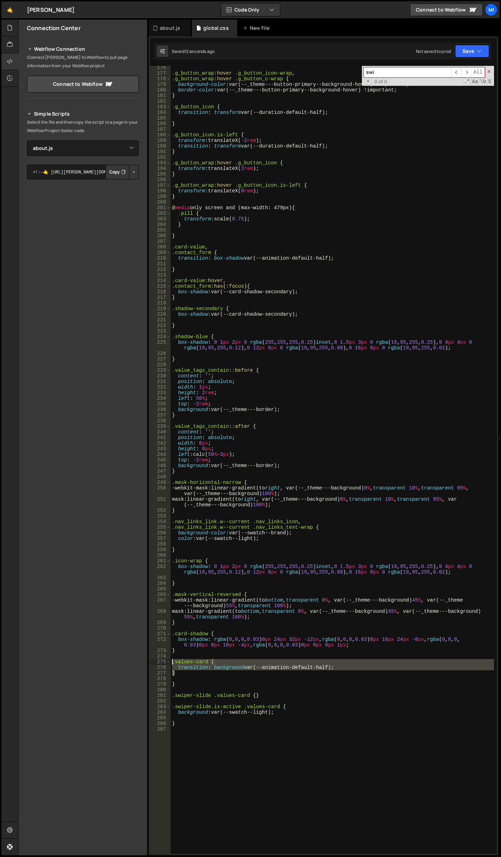
drag, startPoint x: 183, startPoint y: 675, endPoint x: 162, endPoint y: 663, distance: 23.6
click at [162, 663] on div "176 177 178 179 180 181 182 183 184 185 186 187 188 189 190 191 192 193 194 195…" at bounding box center [323, 460] width 347 height 788
type textarea ".values-card { transition: background var(--animation-default-half);"
click at [264, 759] on div ".g_button_wrap :hover .g_button_icon-wrap , .g_button_wrap :hover .g_button_c-w…" at bounding box center [332, 464] width 323 height 799
drag, startPoint x: 184, startPoint y: 673, endPoint x: 167, endPoint y: 664, distance: 19.5
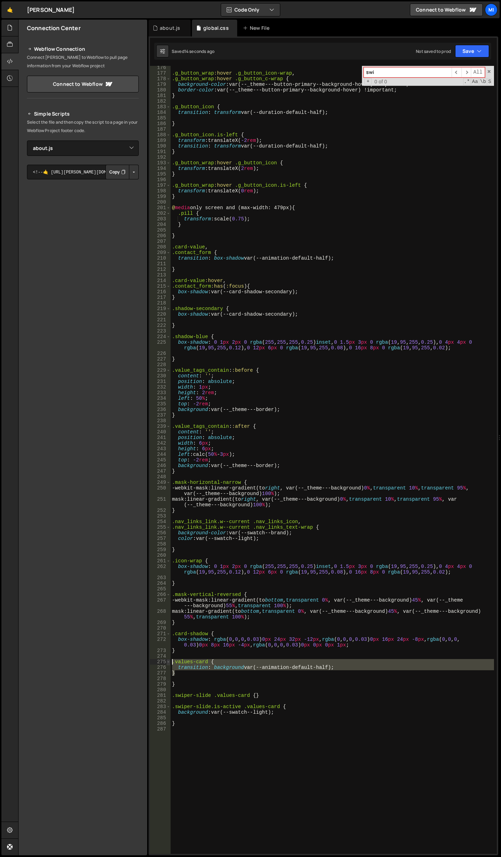
click at [167, 664] on div "176 177 178 179 180 181 182 183 184 185 186 187 188 189 190 191 192 193 194 195…" at bounding box center [323, 460] width 347 height 788
type textarea ".values-card { transition: background var(--animation-default-half);"
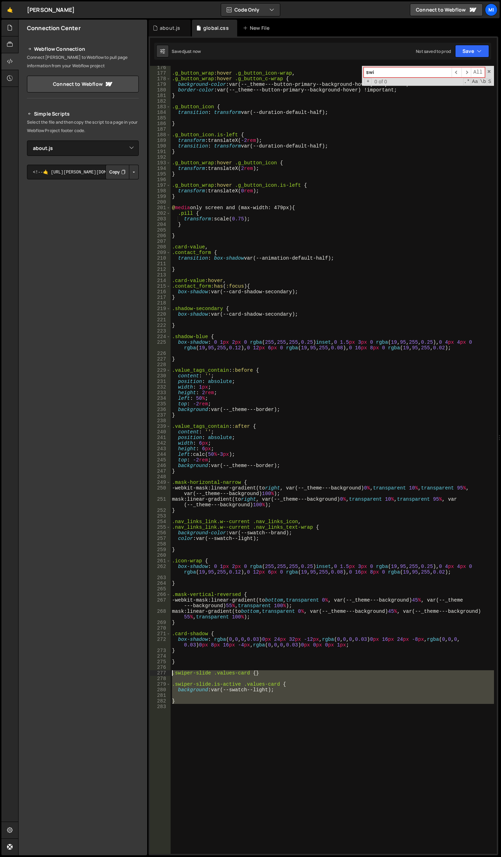
drag, startPoint x: 191, startPoint y: 738, endPoint x: 151, endPoint y: 671, distance: 78.0
click at [151, 671] on div "} 176 177 178 179 180 181 182 183 184 185 186 187 188 189 190 191 192 193 194 1…" at bounding box center [323, 460] width 347 height 788
type textarea ".swiper-slide .values-card {}"
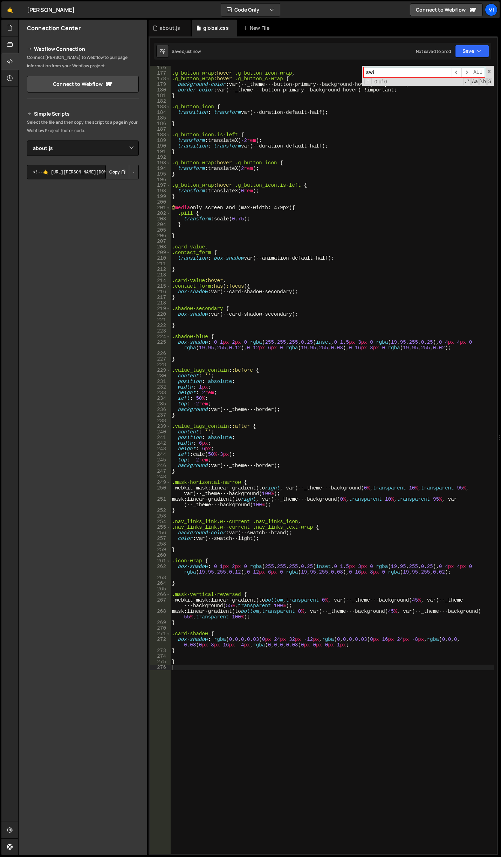
click at [276, 712] on div ".g_button_wrap :hover .g_button_icon-wrap , .g_button_wrap :hover .g_button_c-w…" at bounding box center [332, 464] width 323 height 799
drag, startPoint x: 190, startPoint y: 667, endPoint x: 157, endPoint y: 660, distance: 33.2
click at [157, 660] on div "176 177 178 179 180 181 182 183 184 185 186 187 188 189 190 191 192 193 194 195…" at bounding box center [323, 460] width 347 height 788
type textarea "}"
click at [218, 695] on div ".g_button_wrap :hover .g_button_icon-wrap , .g_button_wrap :hover .g_button_c-w…" at bounding box center [332, 464] width 323 height 799
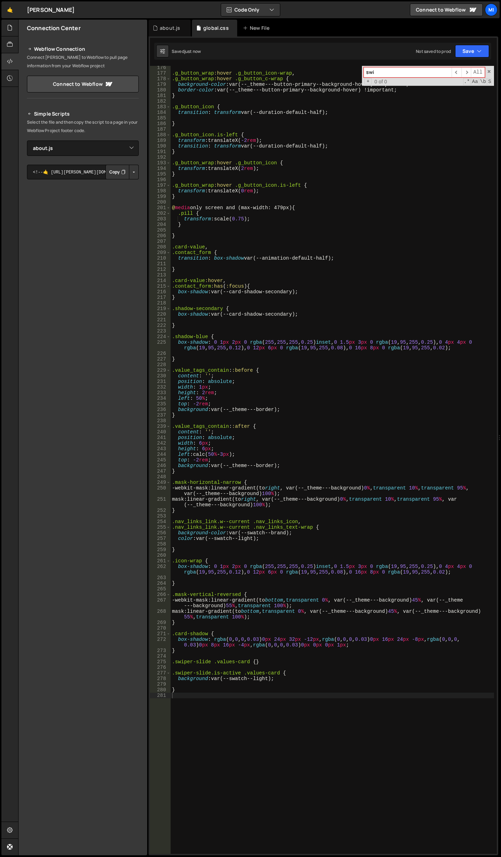
drag, startPoint x: 255, startPoint y: 661, endPoint x: 264, endPoint y: 637, distance: 26.3
click at [255, 661] on div ".g_button_wrap :hover .g_button_icon-wrap , .g_button_wrap :hover .g_button_c-w…" at bounding box center [332, 464] width 323 height 799
type textarea ".swiper-slide .values-card {}"
click at [298, 688] on div ".g_button_wrap :hover .g_button_icon-wrap , .g_button_wrap :hover .g_button_c-w…" at bounding box center [332, 464] width 323 height 799
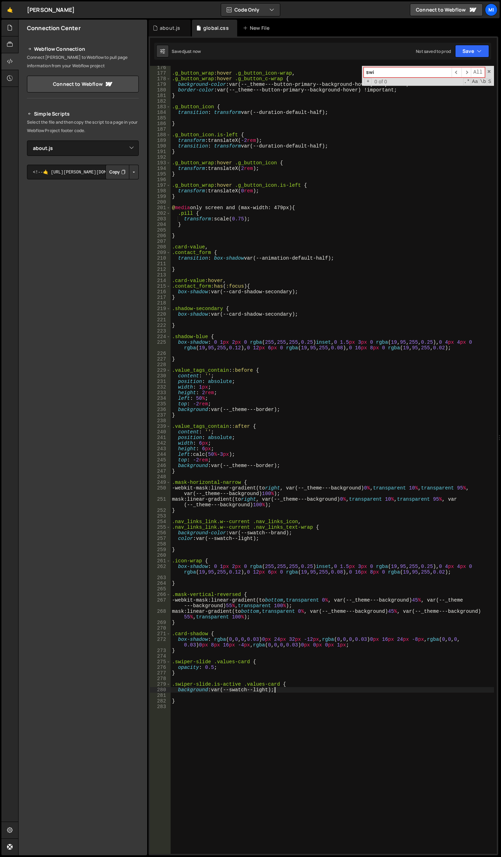
type textarea "background: var(--swatch--light);"
type textarea "opacity: 1;"
click at [271, 694] on div ".g_button_wrap :hover .g_button_icon-wrap , .g_button_wrap :hover .g_button_c-w…" at bounding box center [332, 464] width 323 height 799
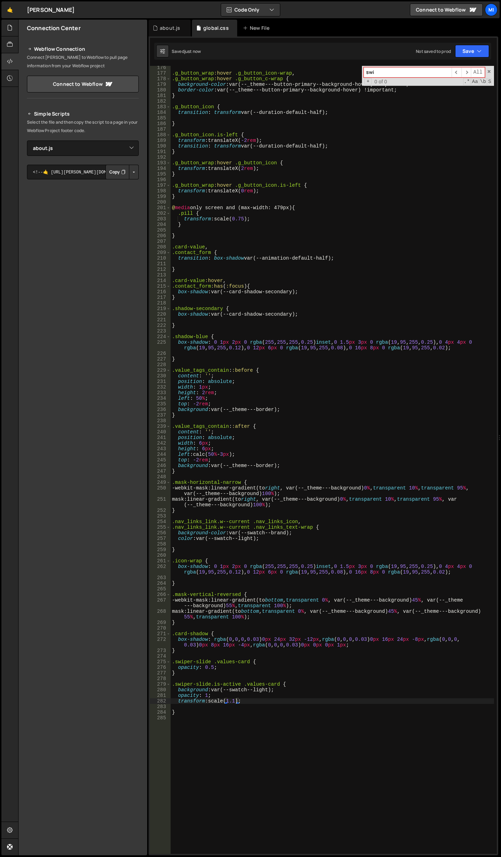
drag, startPoint x: 236, startPoint y: 701, endPoint x: 238, endPoint y: 697, distance: 4.9
click at [236, 701] on div ".g_button_wrap :hover .g_button_icon-wrap , .g_button_wrap :hover .g_button_c-w…" at bounding box center [332, 464] width 323 height 799
type textarea "transform: scale(1.2);"
click at [287, 698] on div ".g_button_wrap :hover .g_button_icon-wrap , .g_button_wrap :hover .g_button_c-w…" at bounding box center [332, 464] width 323 height 799
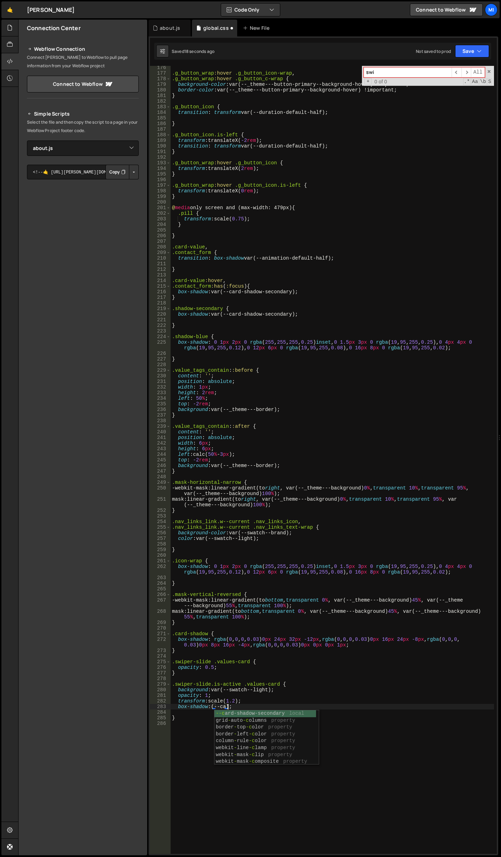
scroll to position [0, 4]
type textarea "box-shadow: (--card-shadow-secondary);"
click at [227, 740] on div ".g_button_wrap :hover .g_button_icon-wrap , .g_button_wrap :hover .g_button_c-w…" at bounding box center [332, 464] width 323 height 799
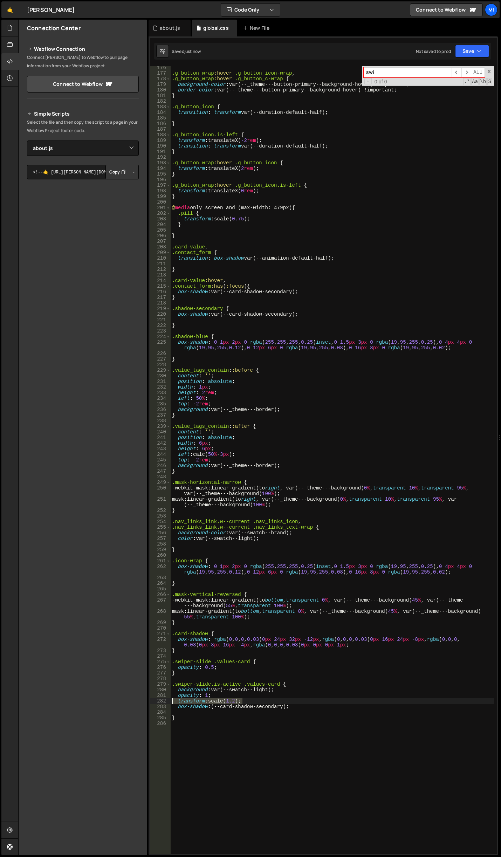
drag, startPoint x: 247, startPoint y: 699, endPoint x: 151, endPoint y: 701, distance: 95.3
click at [151, 701] on div "176 177 178 179 180 181 182 183 184 185 186 187 188 189 190 191 192 193 194 195…" at bounding box center [323, 460] width 347 height 788
type textarea "transform: scale(1.2);"
click at [300, 711] on div ".g_button_wrap :hover .g_button_icon-wrap , .g_button_wrap :hover .g_button_c-w…" at bounding box center [332, 464] width 323 height 799
click at [217, 706] on div ".g_button_wrap :hover .g_button_icon-wrap , .g_button_wrap :hover .g_button_c-w…" at bounding box center [332, 464] width 323 height 799
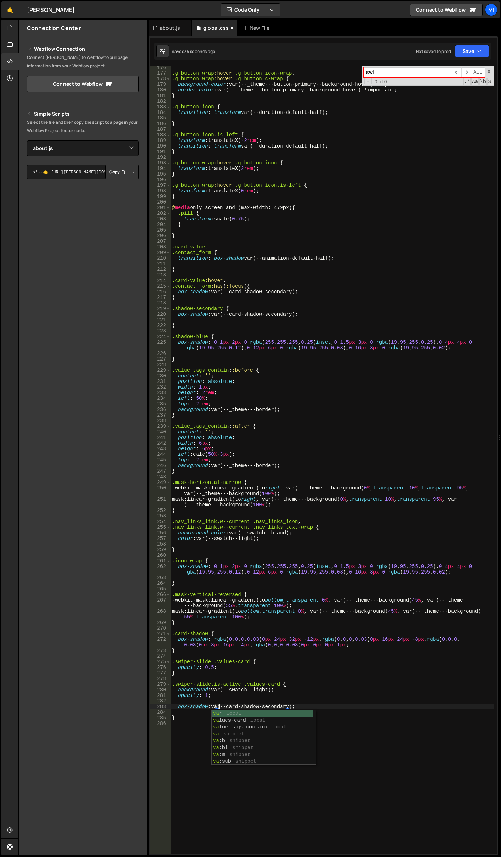
scroll to position [0, 3]
click at [262, 692] on div ".g_button_wrap :hover .g_button_icon-wrap , .g_button_wrap :hover .g_button_c-w…" at bounding box center [332, 464] width 323 height 799
type textarea "opacity: 1;"
type textarea "s"
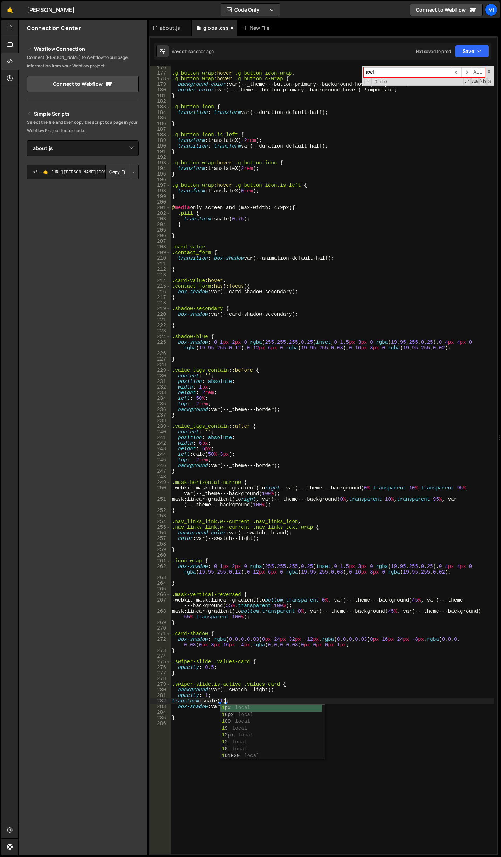
scroll to position [0, 4]
drag, startPoint x: 246, startPoint y: 702, endPoint x: 167, endPoint y: 702, distance: 79.2
click at [167, 702] on div "transform: scale(1.2); 176 177 178 179 180 181 182 183 184 185 186 187 188 189 …" at bounding box center [323, 460] width 347 height 788
click at [272, 665] on div ".g_button_wrap :hover .g_button_icon-wrap , .g_button_wrap :hover .g_button_c-w…" at bounding box center [332, 464] width 323 height 799
type textarea "opacity: 0.5;"
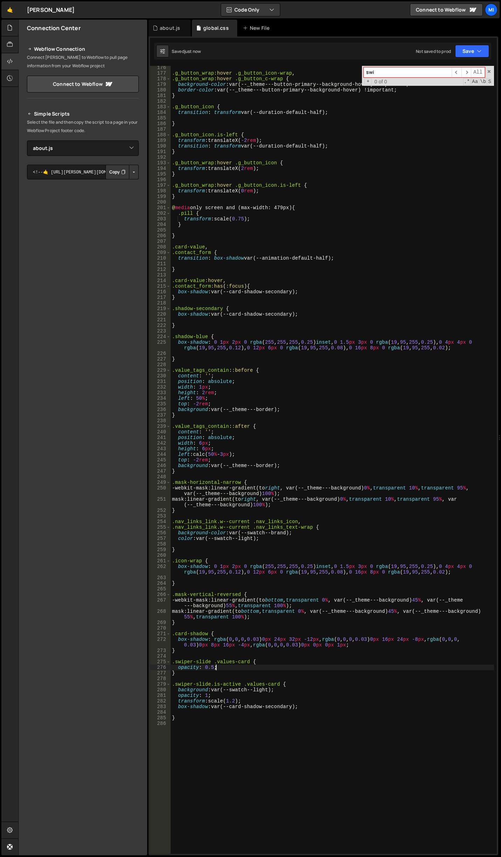
scroll to position [0, 0]
paste textarea "transform: scale(1.2);"
click at [334, 695] on div ".g_button_wrap :hover .g_button_icon-wrap , .g_button_wrap :hover .g_button_c-w…" at bounding box center [332, 464] width 323 height 799
click at [243, 674] on div ".g_button_wrap :hover .g_button_icon-wrap , .g_button_wrap :hover .g_button_c-w…" at bounding box center [332, 464] width 323 height 799
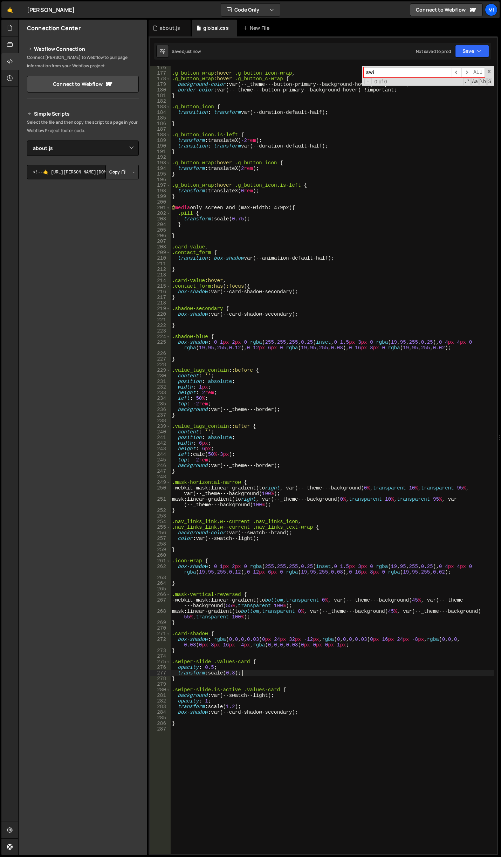
click at [172, 663] on div ".g_button_wrap :hover .g_button_icon-wrap , .g_button_wrap :hover .g_button_c-w…" at bounding box center [332, 464] width 323 height 799
type textarea ".swiper-slide .values-card {"
click at [187, 661] on div ".g_button_wrap :hover .g_button_icon-wrap , .g_button_wrap :hover .g_button_c-w…" at bounding box center [332, 464] width 323 height 799
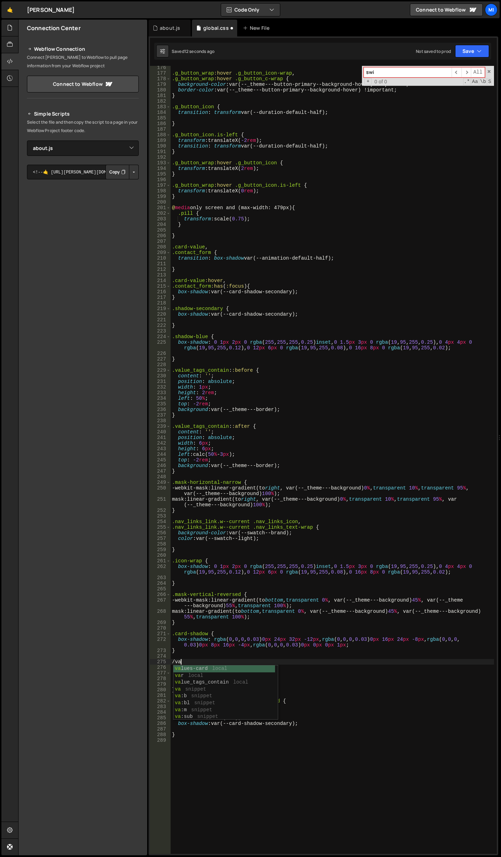
type textarea "/"
type textarea ","
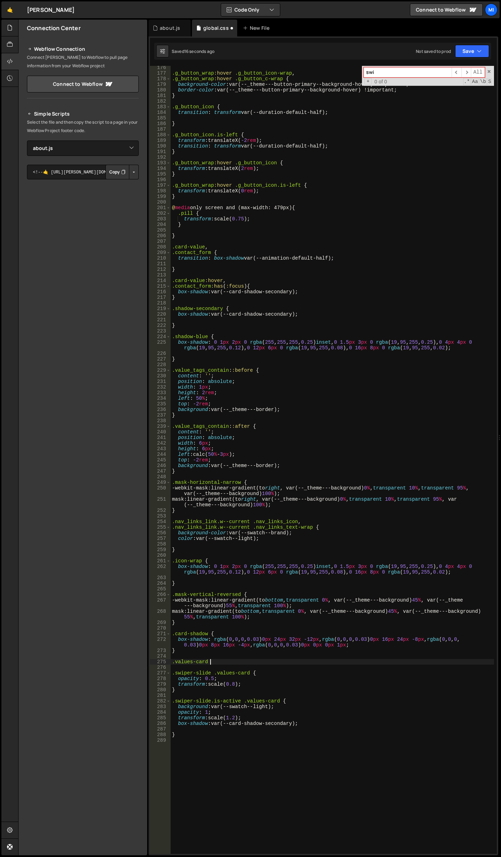
type textarea ".values-card {}"
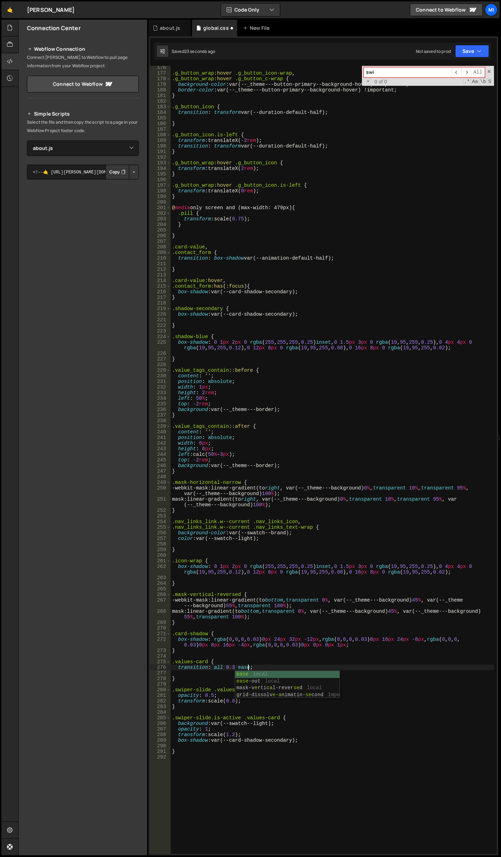
scroll to position [0, 5]
type textarea "transition: all 0.3 ease;"
